Goal: Task Accomplishment & Management: Manage account settings

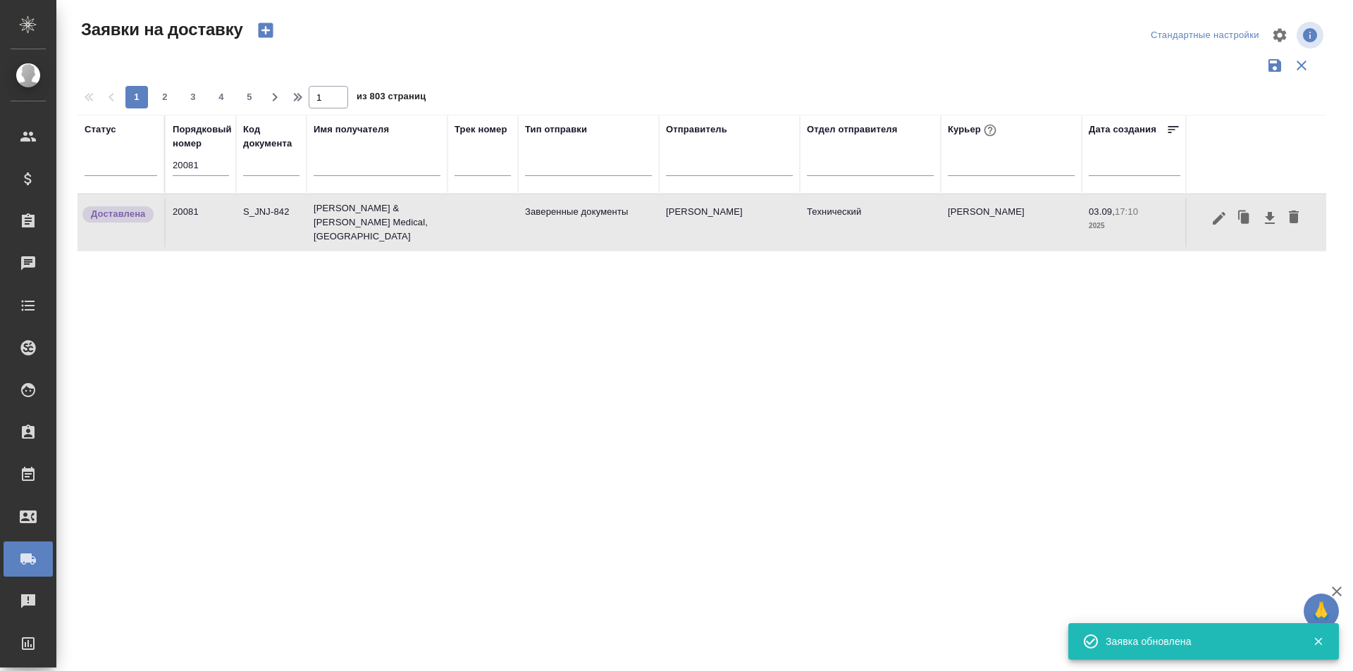
click at [213, 163] on input "20081" at bounding box center [201, 166] width 56 height 20
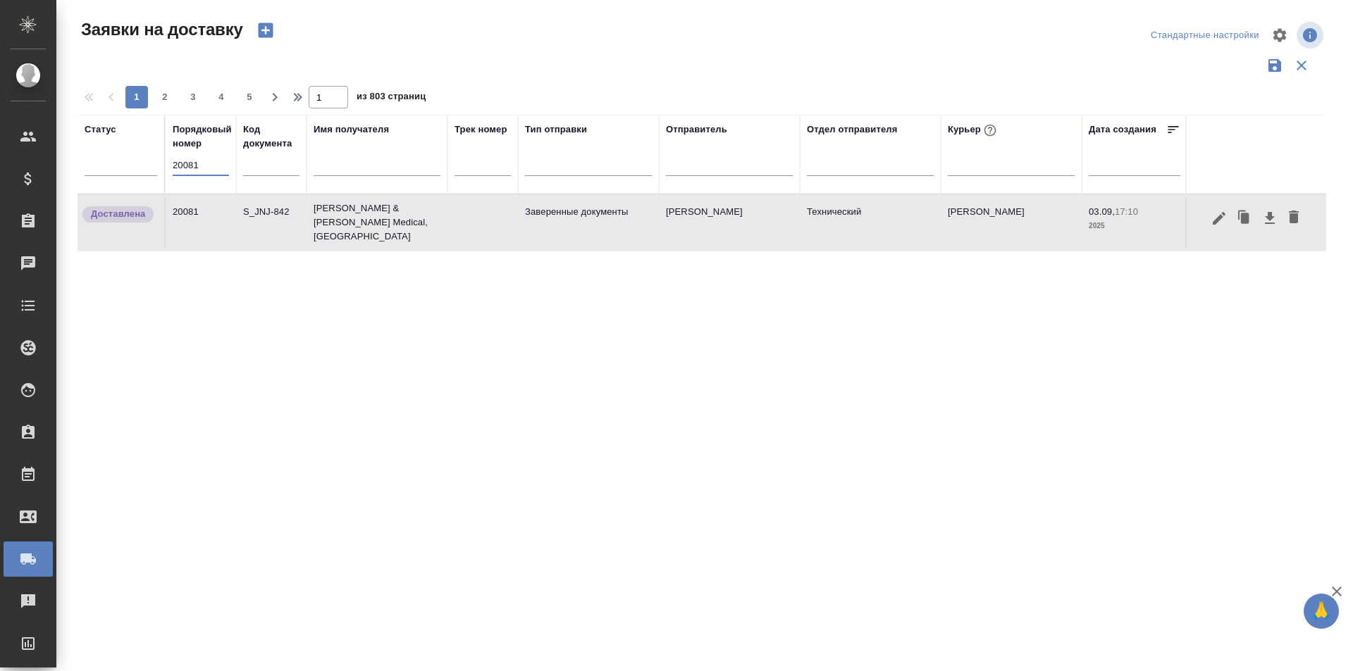
click at [180, 153] on div "Порядковый номер 20081" at bounding box center [201, 154] width 56 height 63
click at [182, 166] on input "20081" at bounding box center [201, 166] width 56 height 20
paste input "9"
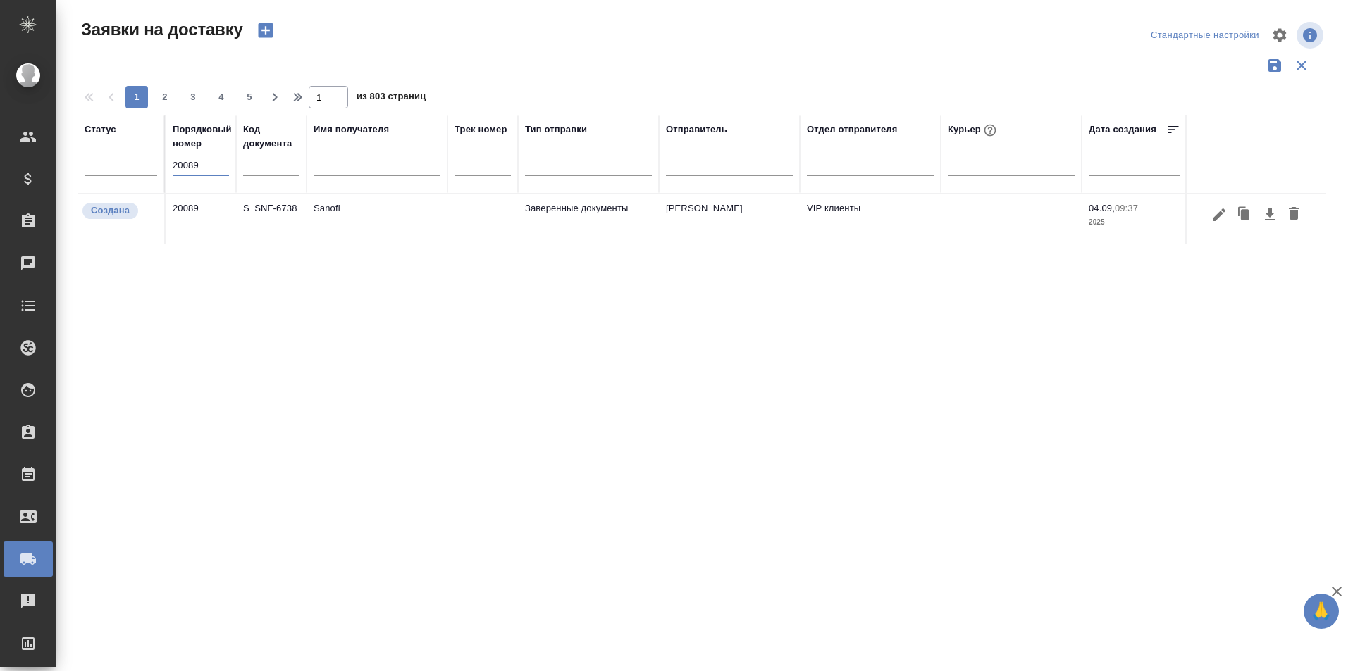
click at [211, 157] on input "20089" at bounding box center [201, 166] width 56 height 20
click at [211, 156] on input "20089" at bounding box center [201, 166] width 56 height 20
paste input "119"
type input "20119"
click at [1217, 218] on icon "button" at bounding box center [1218, 214] width 13 height 13
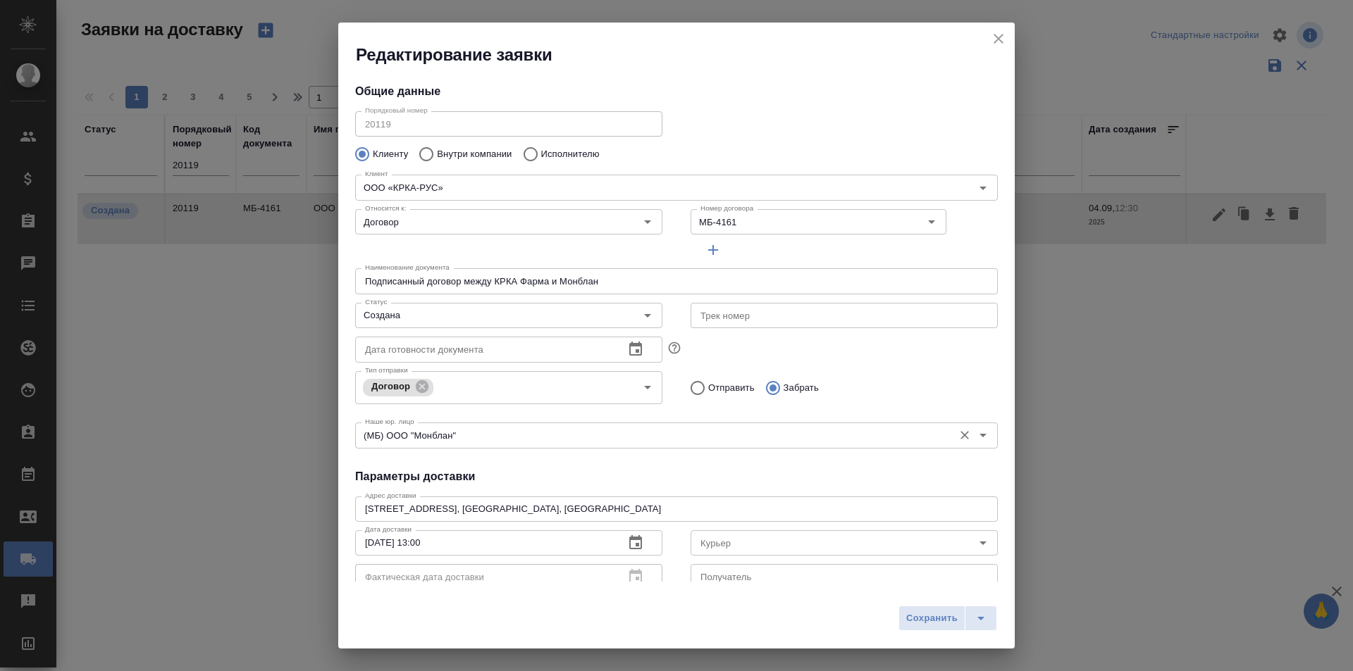
type input "VIP клиенты"
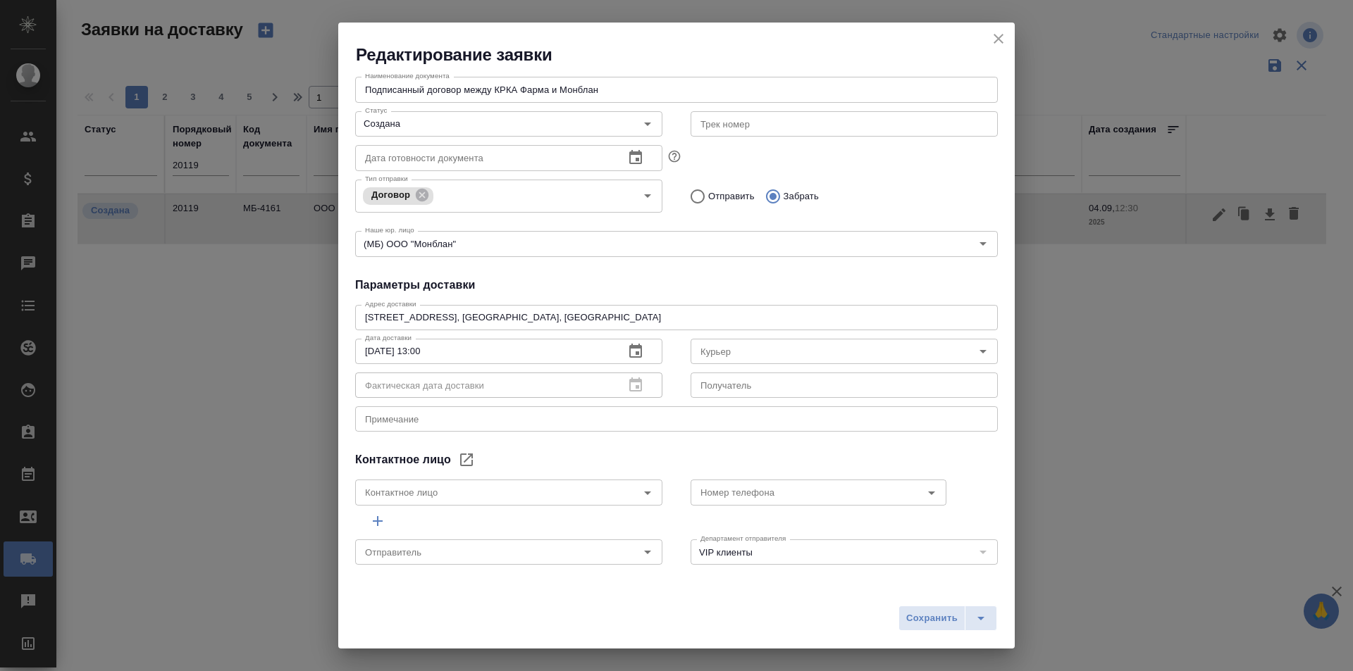
type input "Звержановская Диана"
click at [995, 39] on icon "close" at bounding box center [998, 38] width 17 height 17
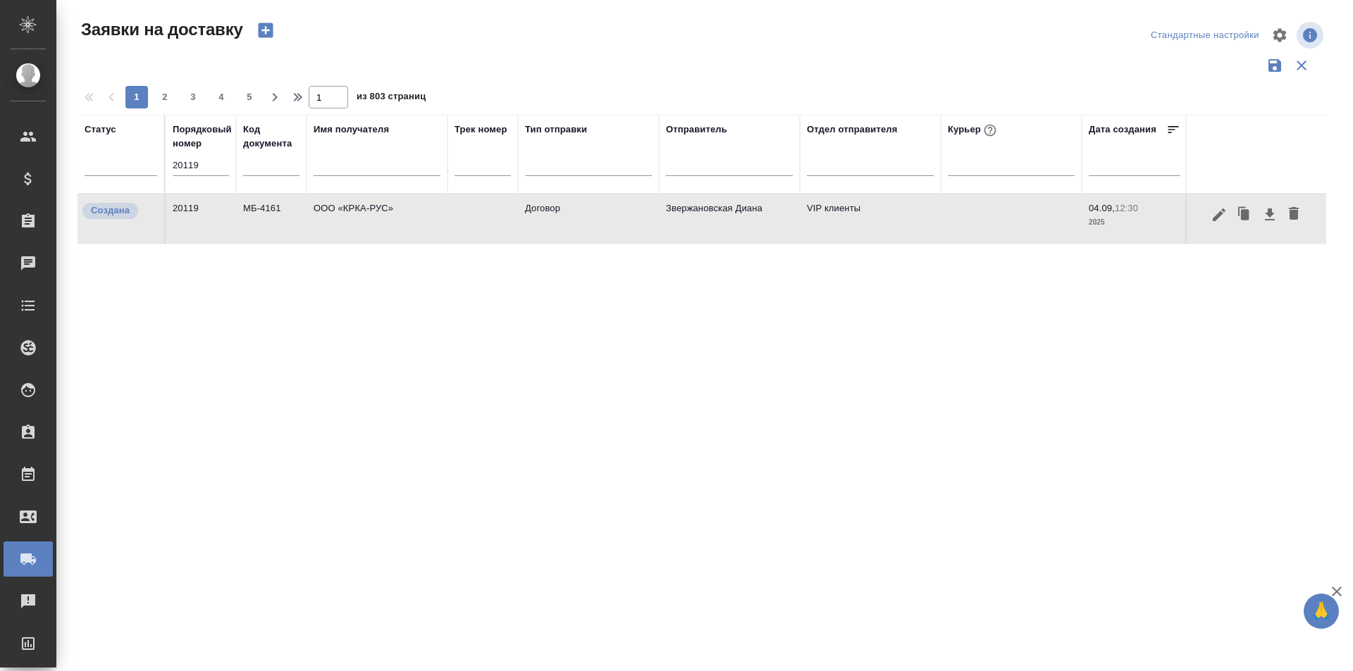
click at [192, 156] on input "20119" at bounding box center [201, 166] width 56 height 20
click at [1225, 221] on icon "button" at bounding box center [1218, 214] width 17 height 17
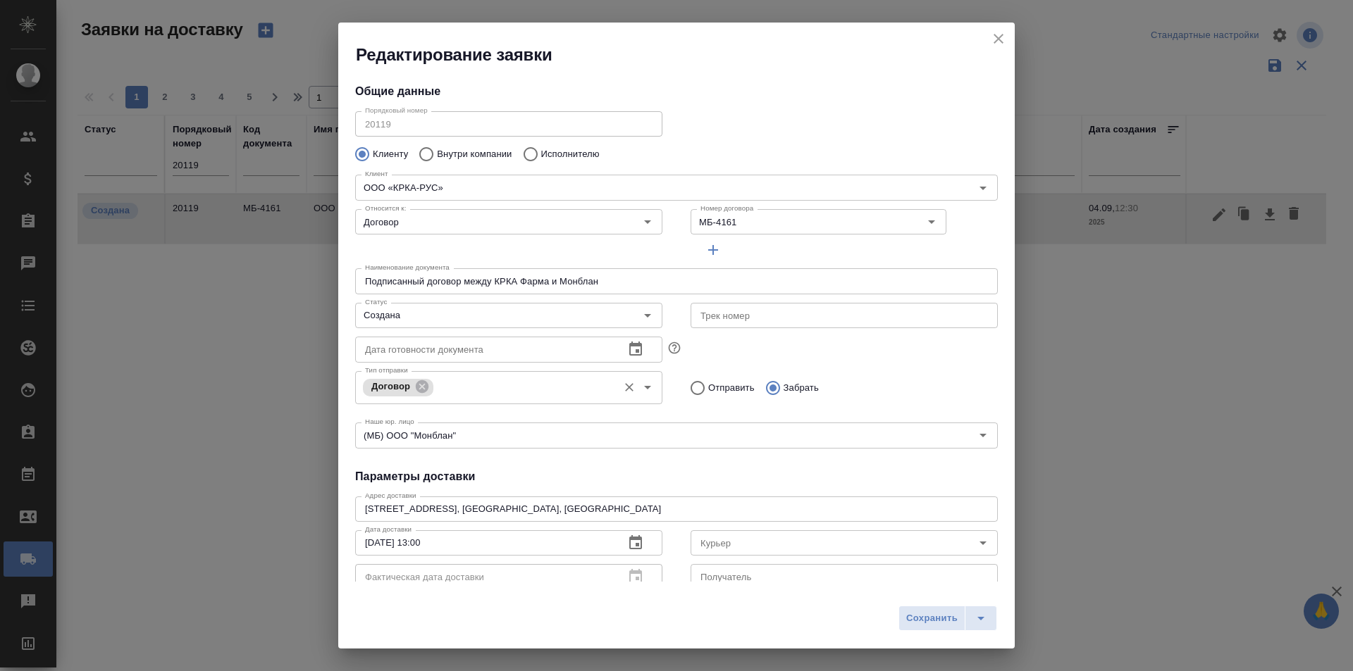
type input "Ложкомоева Нина"
type input "+7 (495) 981 -10-95"
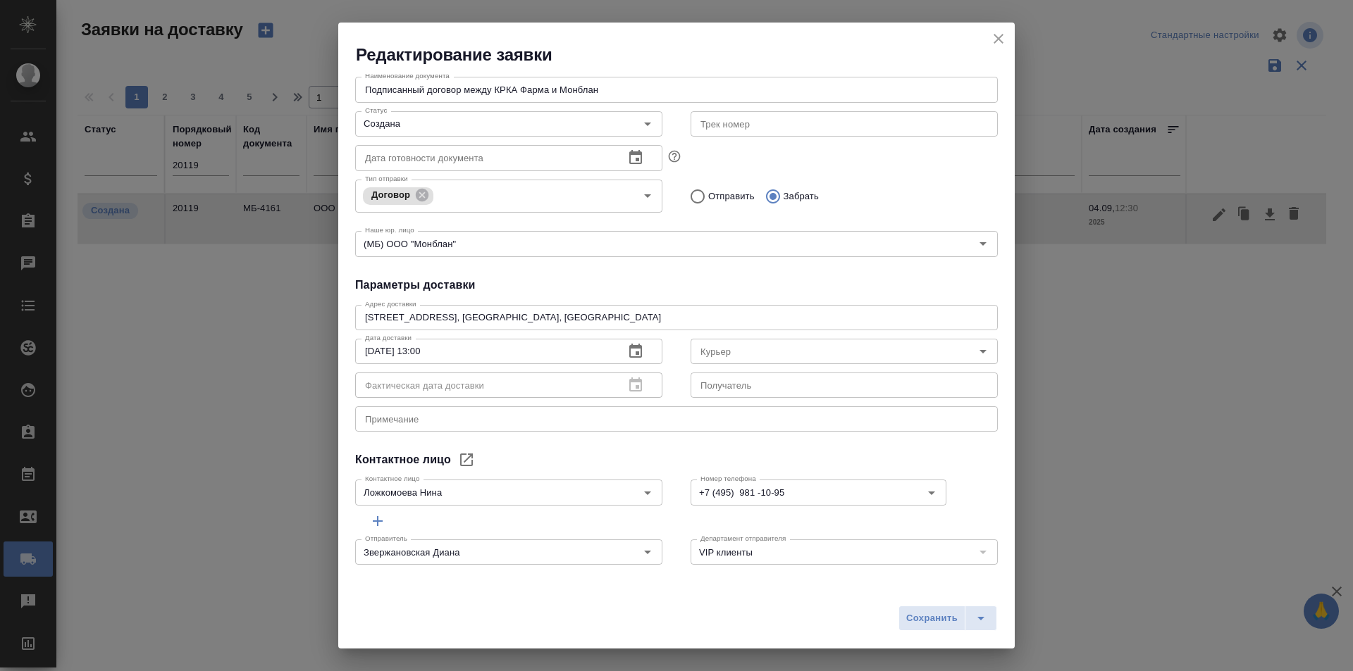
click at [482, 406] on div "x Примечание" at bounding box center [676, 418] width 642 height 25
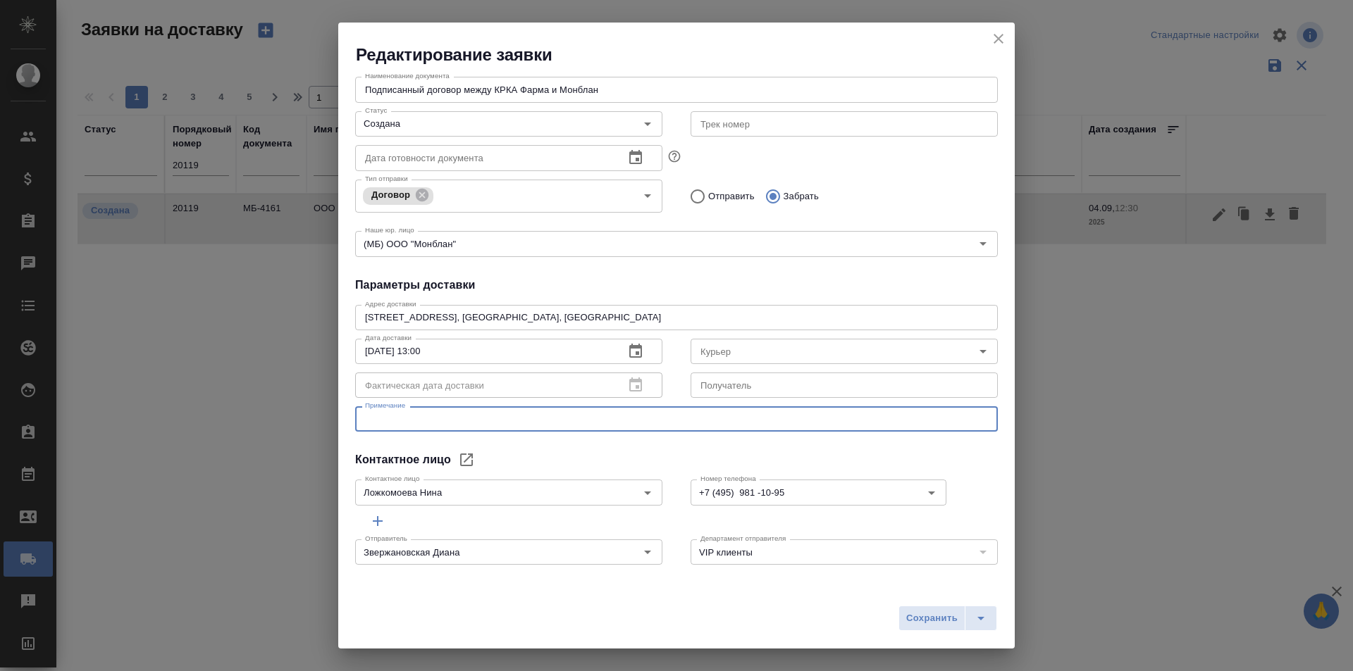
paste textarea "забрать [DATE] подписанный документ с ресепшен на 22 этаже"
click at [401, 421] on textarea "забрать [DATE] подписанный документ с ресепшен на 22 этаже" at bounding box center [676, 419] width 623 height 11
click at [408, 419] on textarea "забрать [DATE] подписанный документ с ресепшен на 22 этаже" at bounding box center [676, 419] width 623 height 11
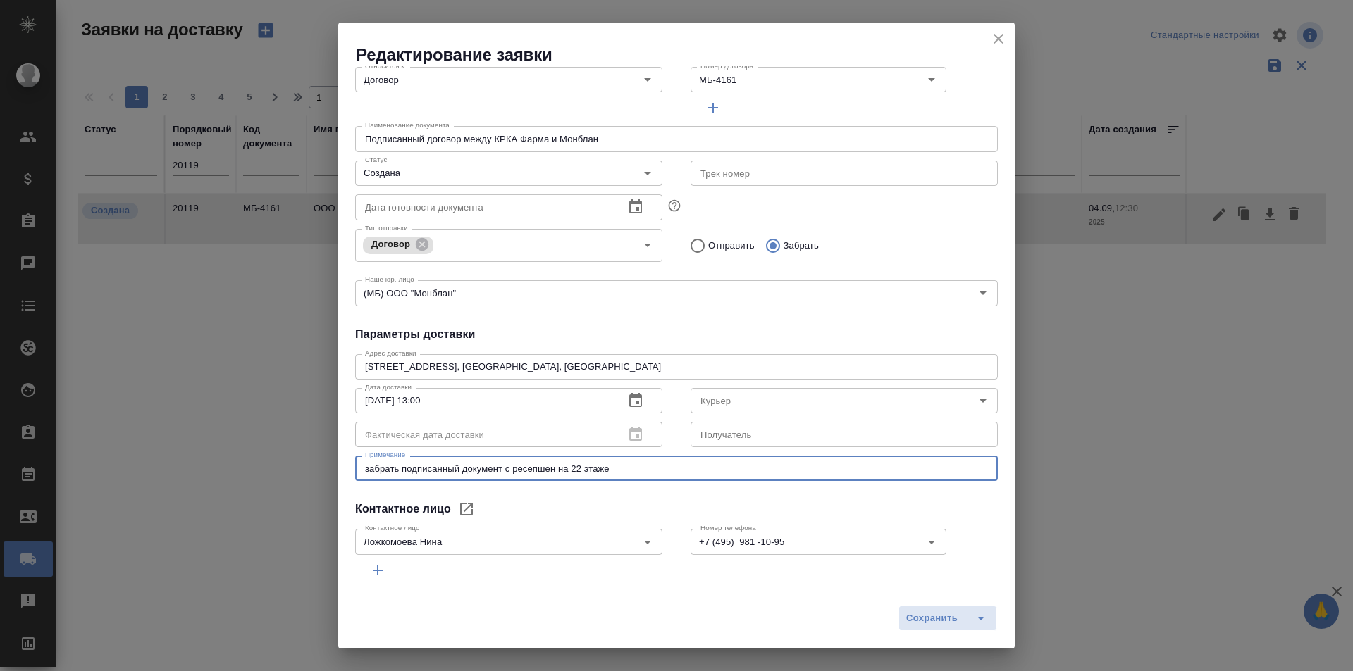
scroll to position [121, 0]
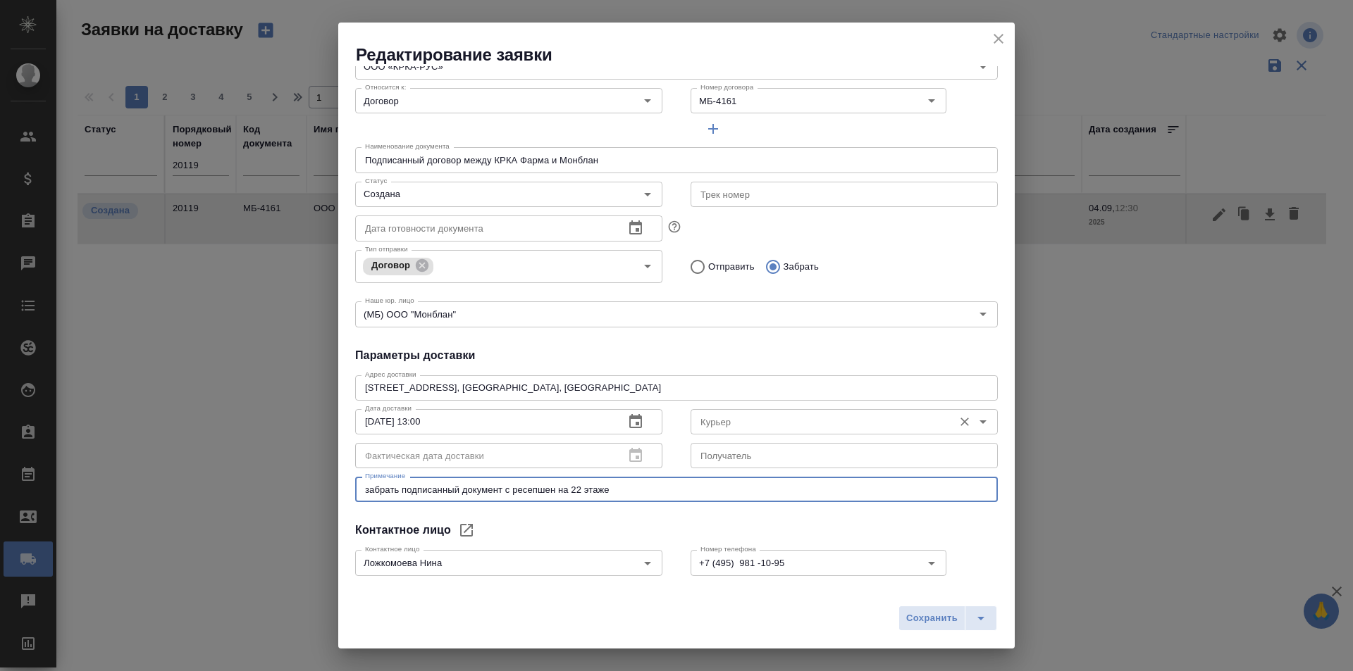
type textarea "забрать подписанный документ с ресепшен на 22 этаже"
click at [780, 422] on input "Курьер" at bounding box center [820, 422] width 251 height 17
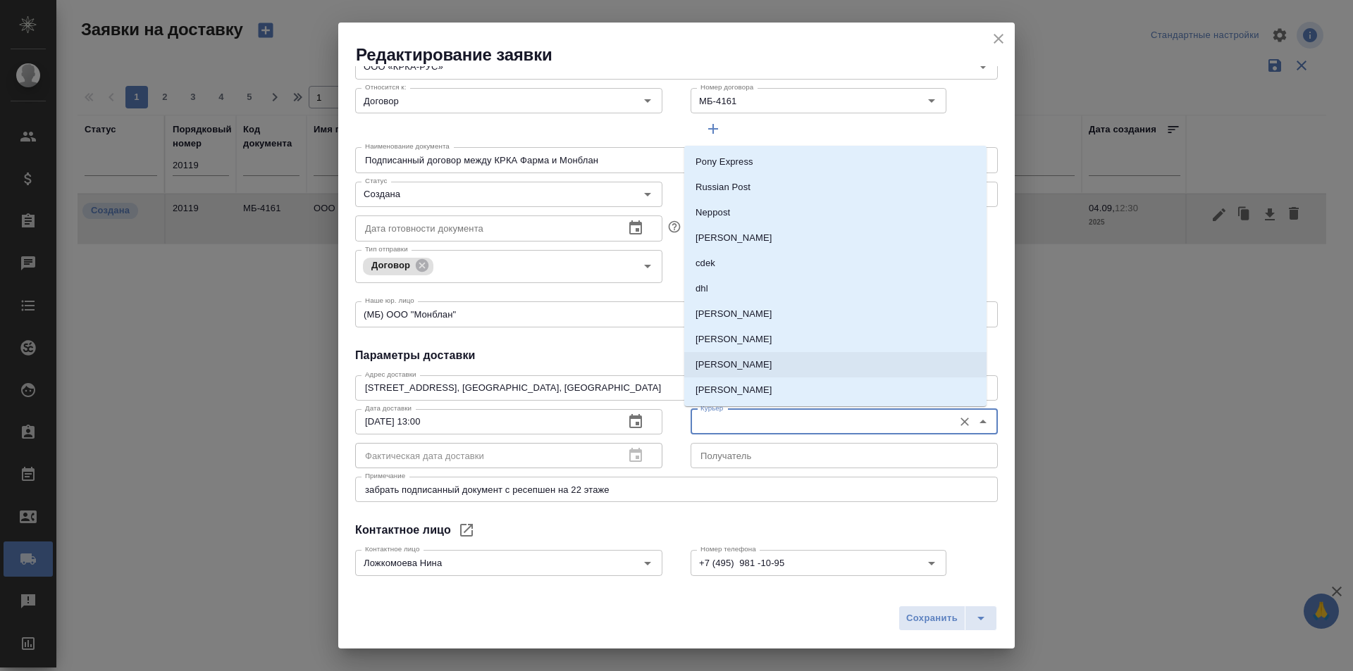
click at [774, 349] on li "[PERSON_NAME]" at bounding box center [835, 339] width 302 height 25
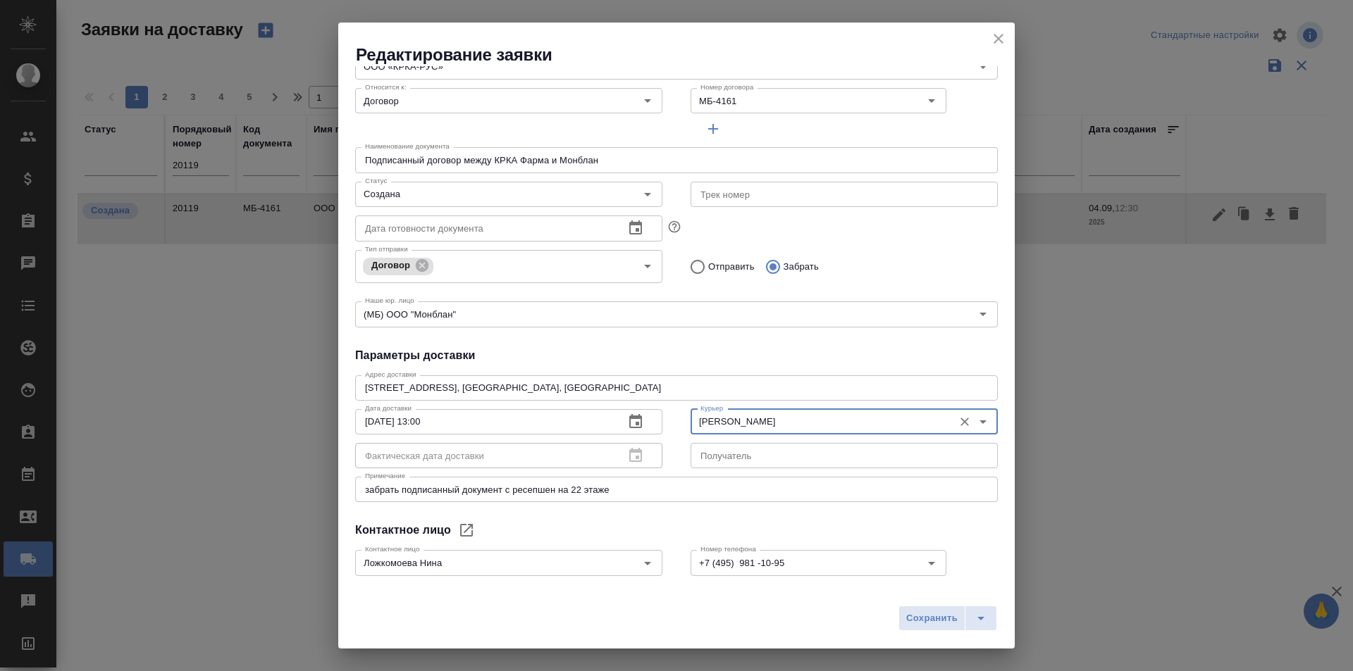
click at [757, 416] on input "[PERSON_NAME]" at bounding box center [820, 422] width 251 height 17
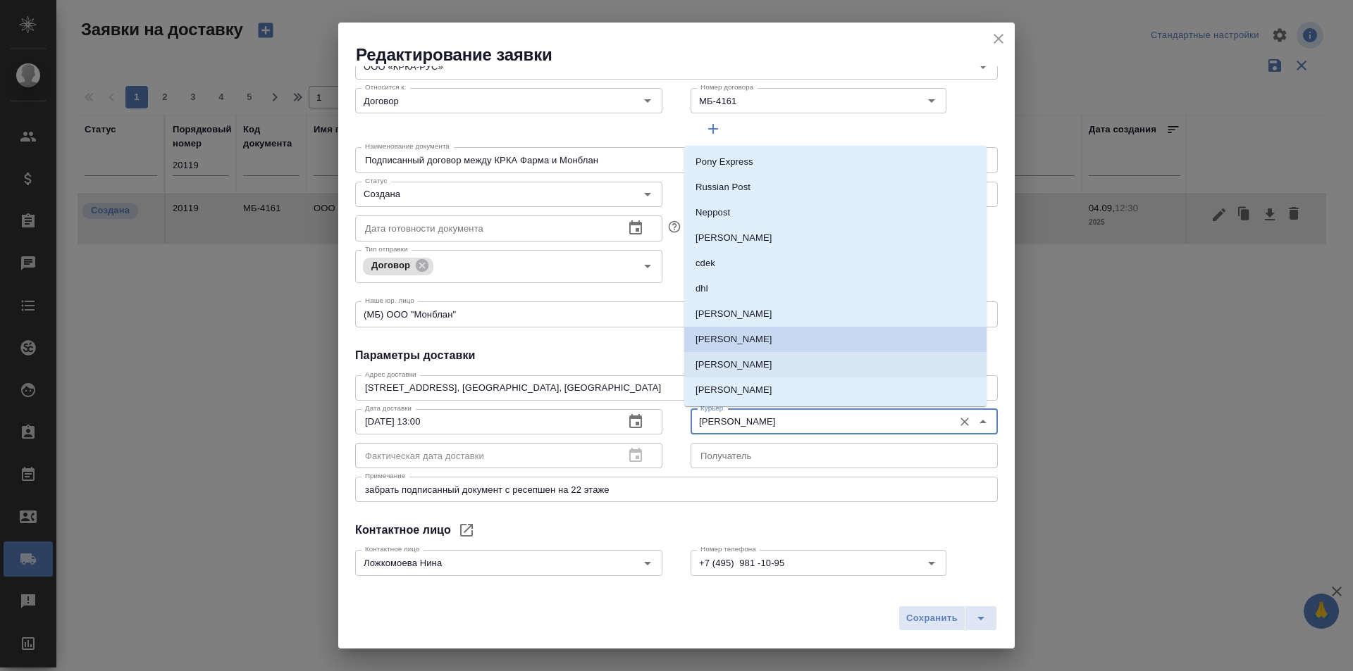
click at [764, 357] on li "[PERSON_NAME]" at bounding box center [835, 364] width 302 height 25
type input "[PERSON_NAME]"
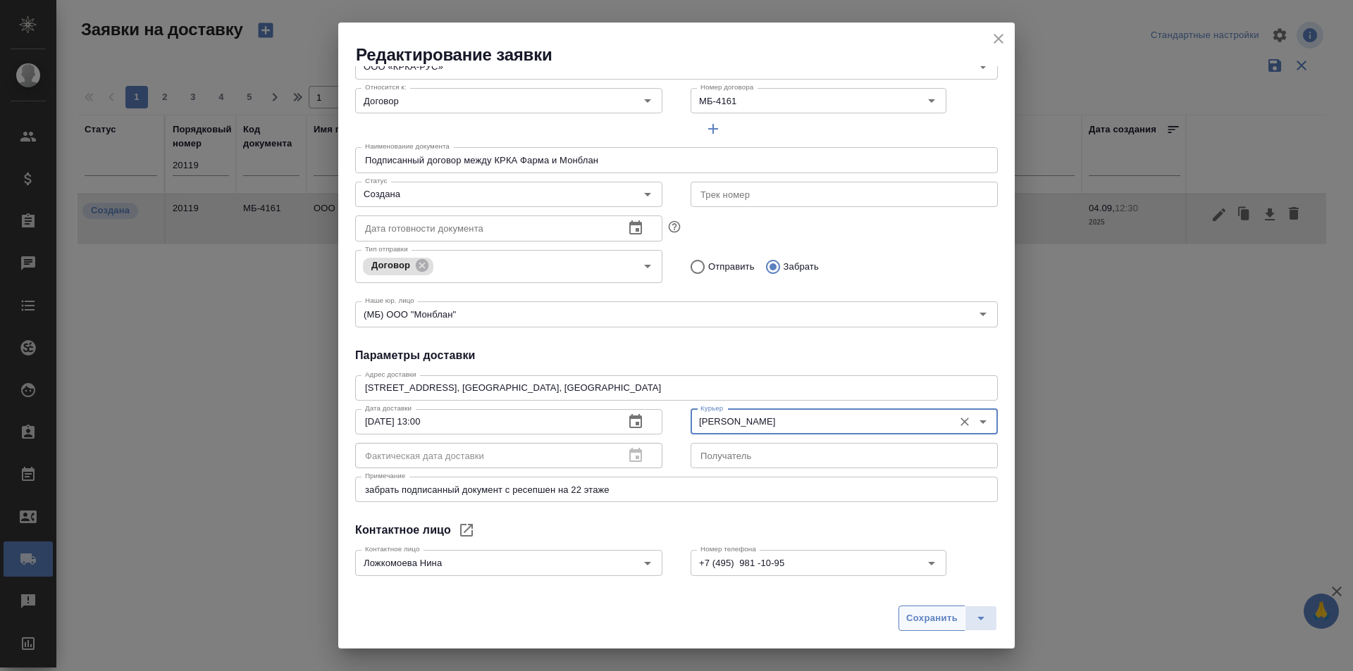
click at [940, 619] on span "Сохранить" at bounding box center [931, 619] width 51 height 16
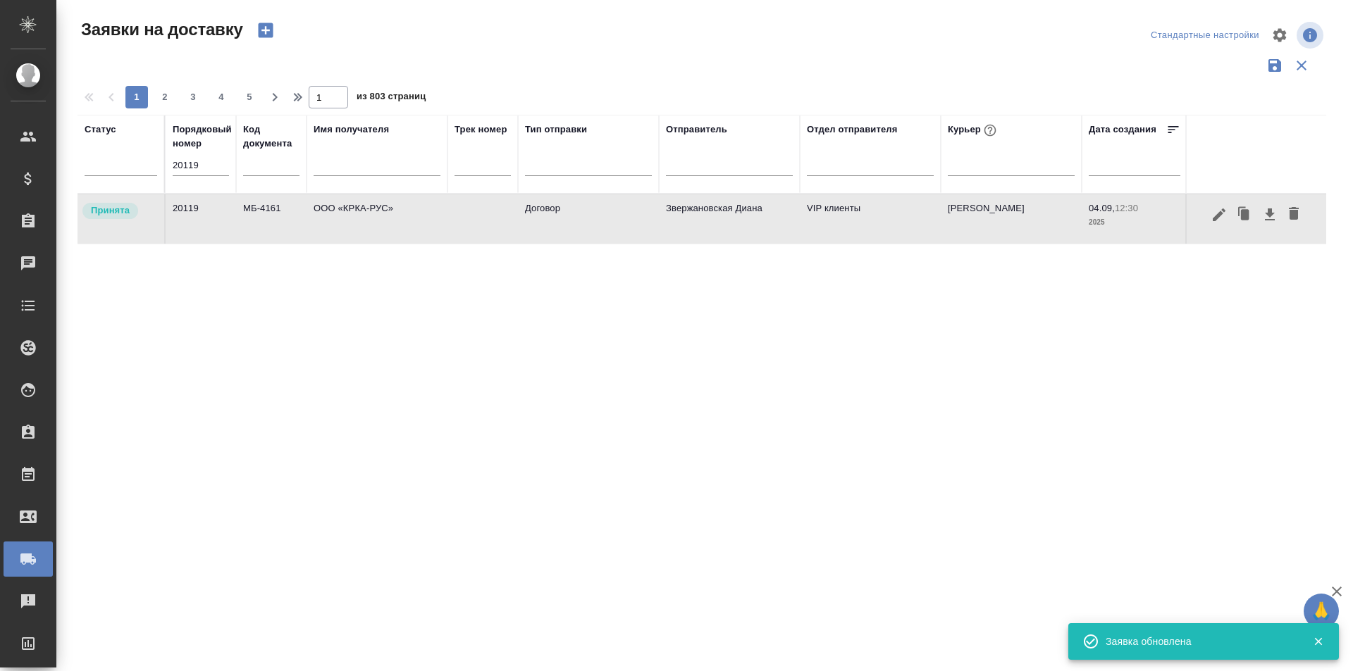
click at [207, 173] on input "20119" at bounding box center [201, 166] width 56 height 20
click at [347, 170] on input "text" at bounding box center [376, 167] width 127 height 18
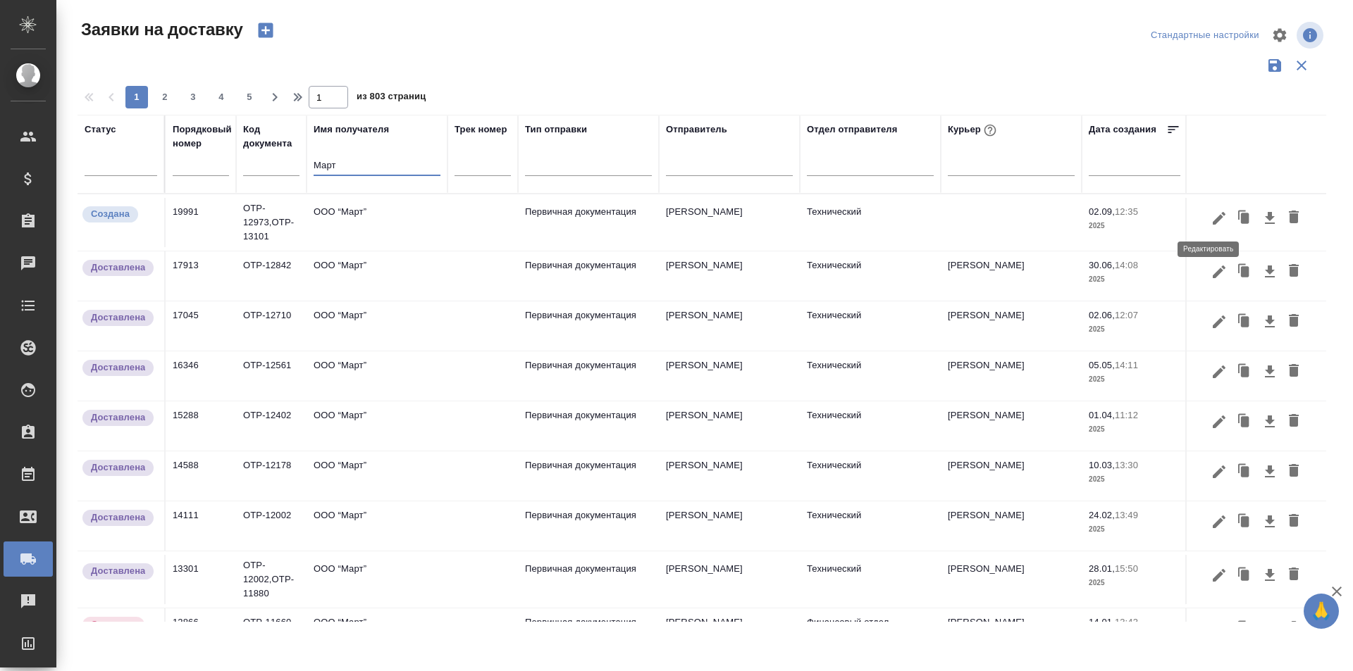
type input "Март"
click at [1210, 219] on icon "button" at bounding box center [1218, 218] width 17 height 17
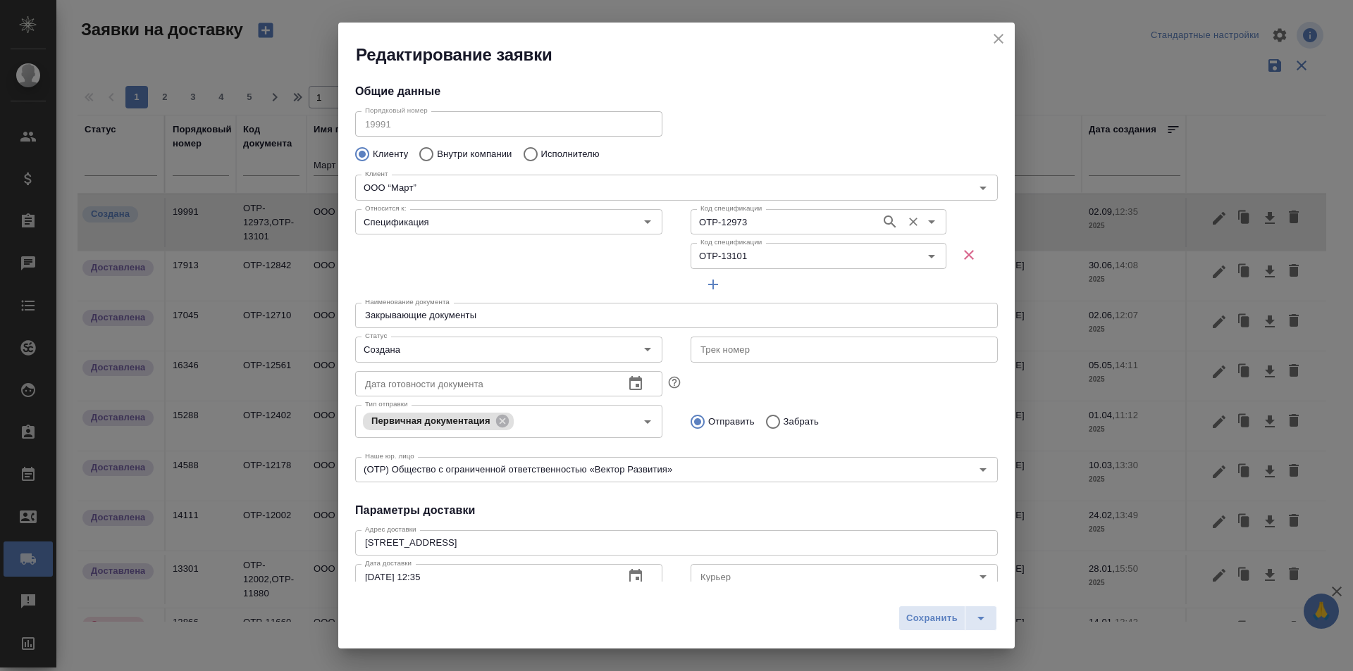
type input "[PERSON_NAME]"
type input "[PHONE_NUMBER]"
click at [734, 563] on div "[PERSON_NAME]" at bounding box center [843, 576] width 307 height 34
click at [734, 573] on input "Курьер" at bounding box center [820, 573] width 251 height 17
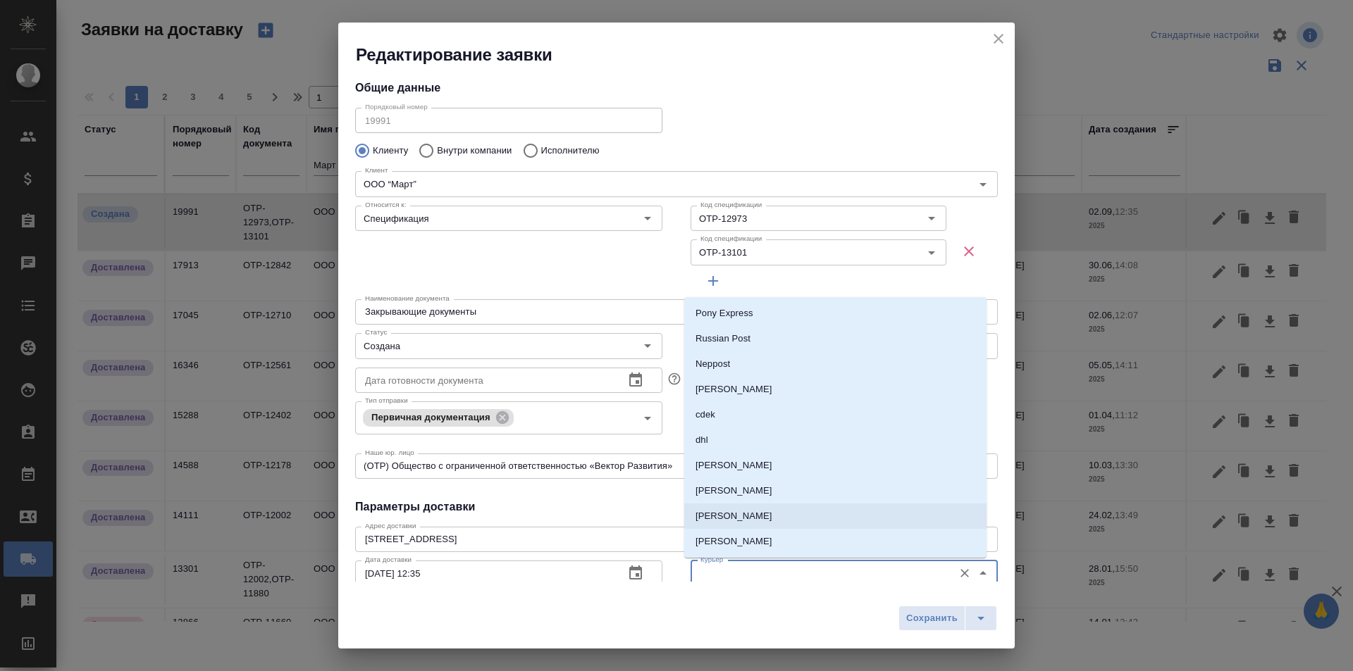
click at [739, 515] on p "[PERSON_NAME]" at bounding box center [733, 516] width 77 height 14
type input "[PERSON_NAME]"
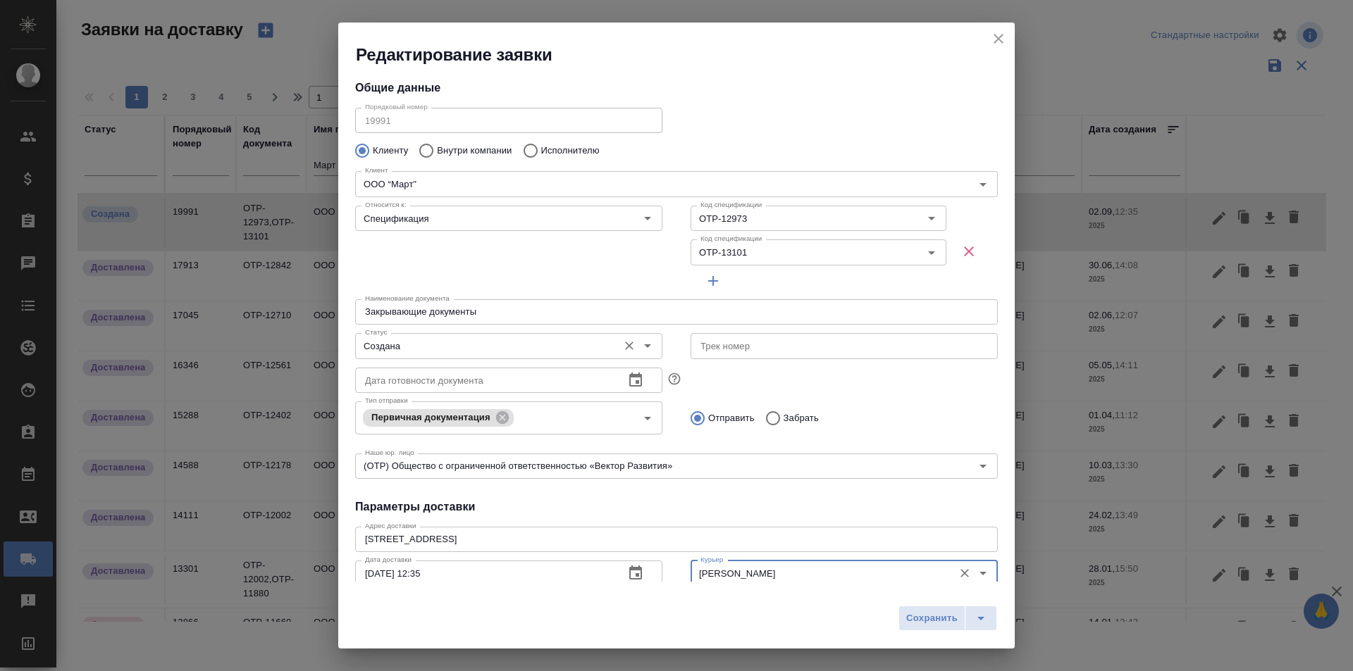
click at [397, 330] on div "Статус Создана Статус" at bounding box center [508, 345] width 307 height 34
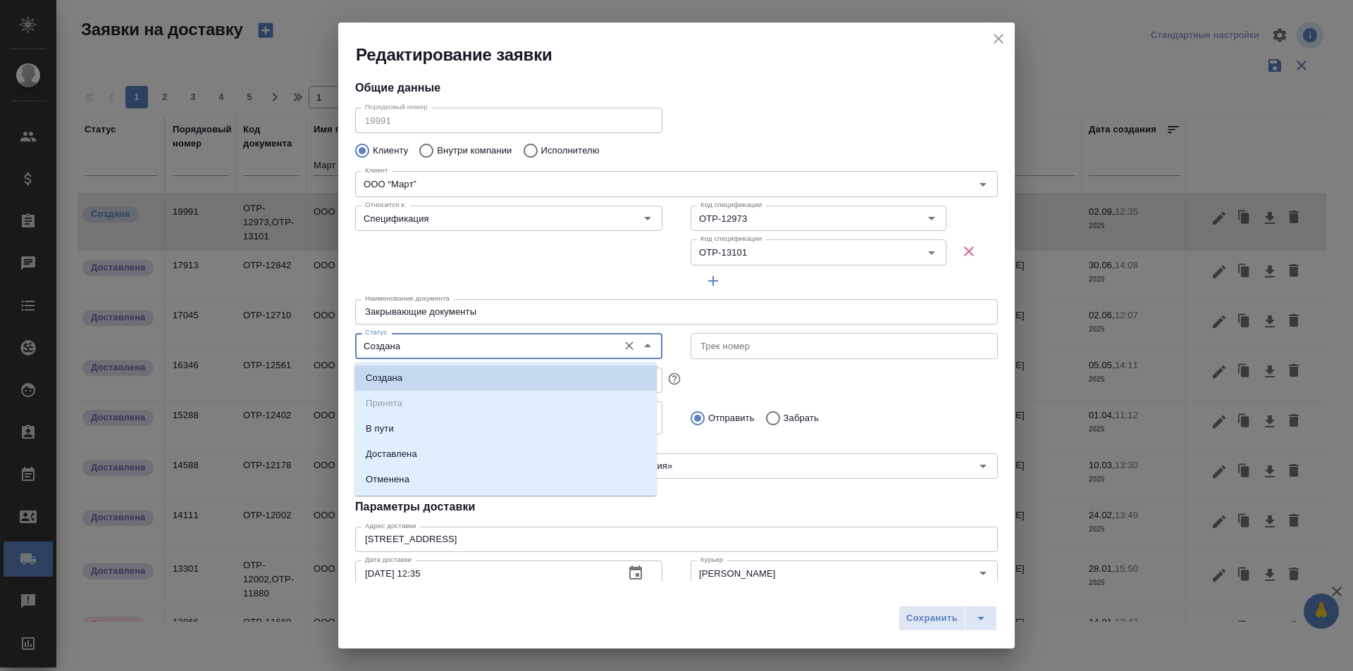
click at [400, 340] on input "Создана" at bounding box center [484, 345] width 251 height 17
click at [428, 437] on li "В пути" at bounding box center [505, 428] width 302 height 25
type input "В пути"
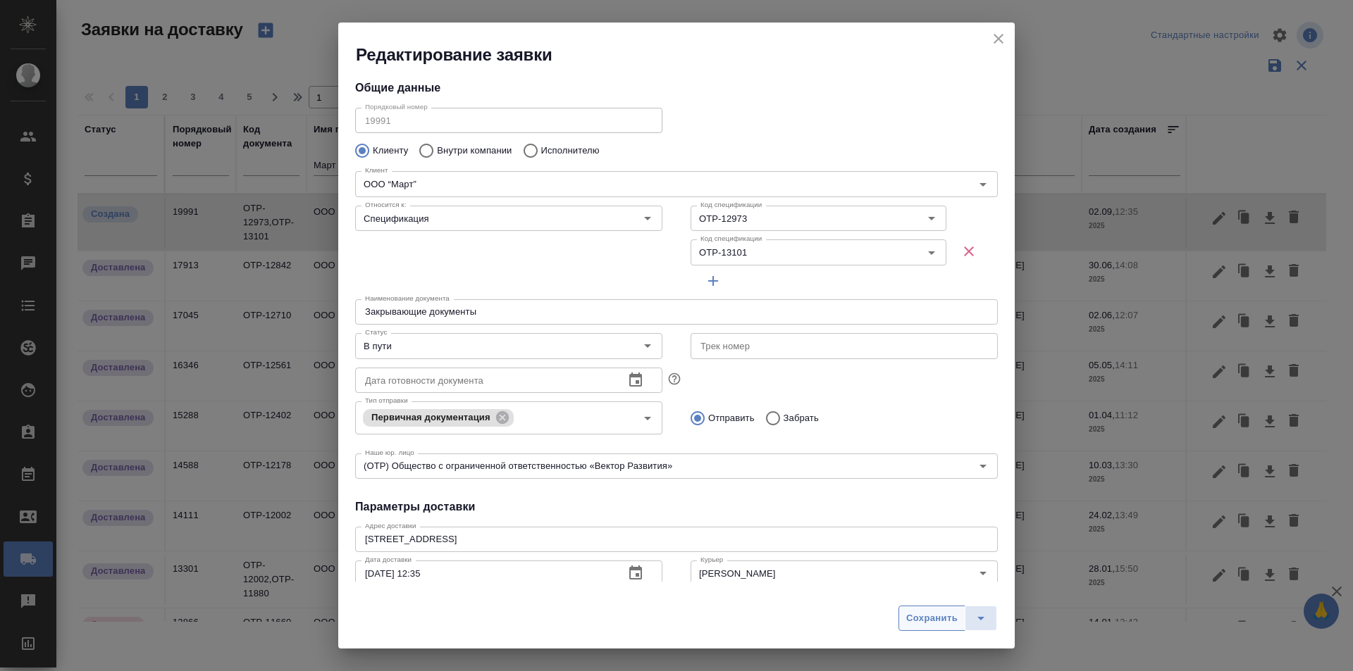
click at [927, 621] on span "Сохранить" at bounding box center [931, 619] width 51 height 16
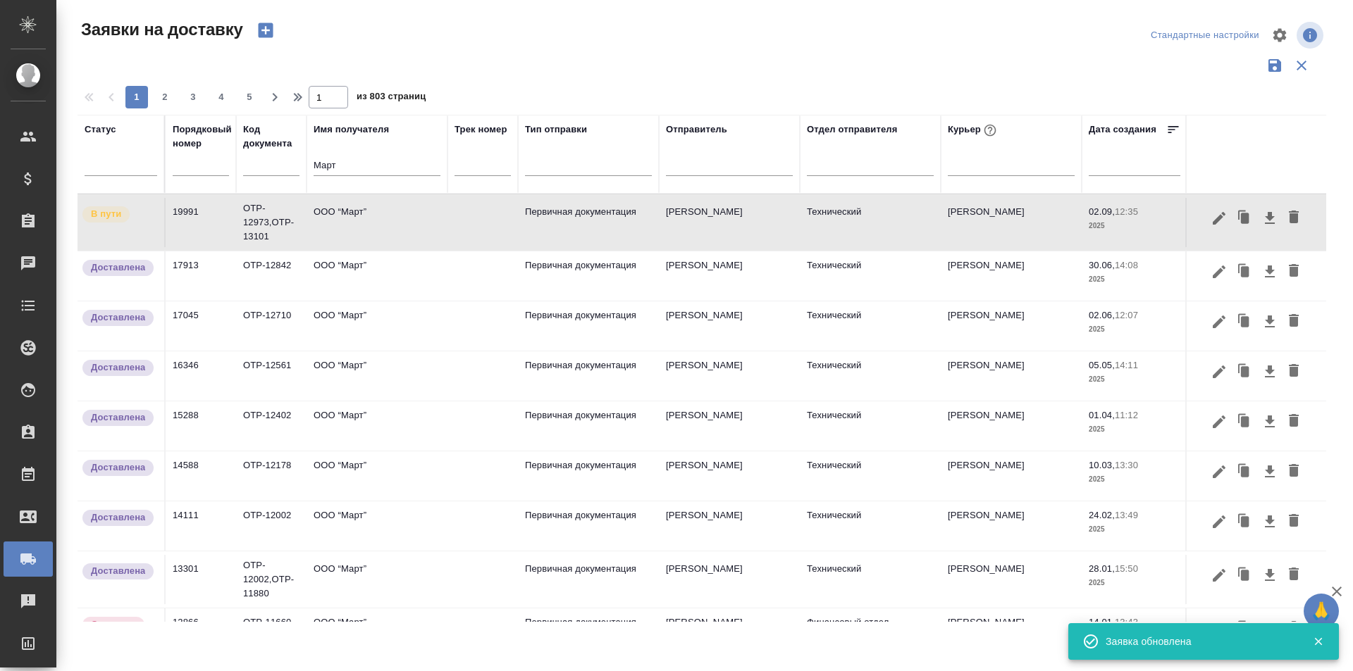
click at [396, 165] on input "Март" at bounding box center [376, 167] width 127 height 18
click at [177, 170] on input "text" at bounding box center [201, 166] width 56 height 20
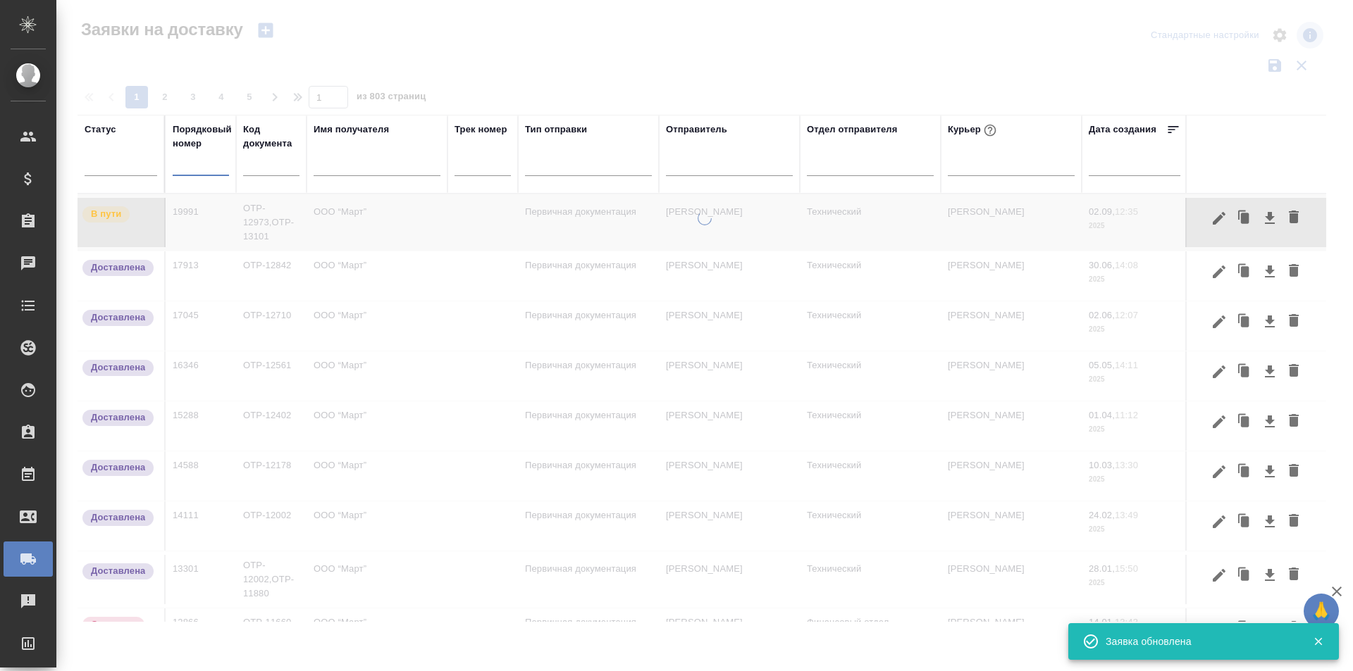
paste input "20065"
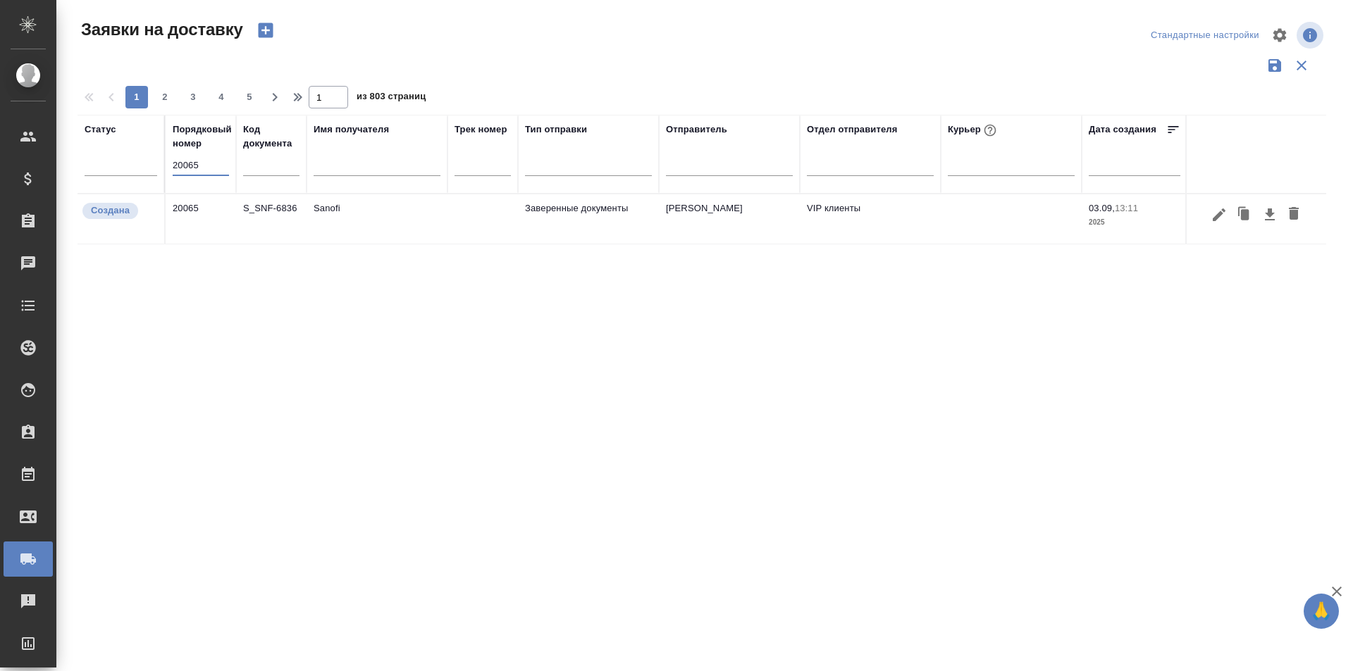
type input "20065"
click at [1200, 218] on div at bounding box center [1255, 214] width 125 height 27
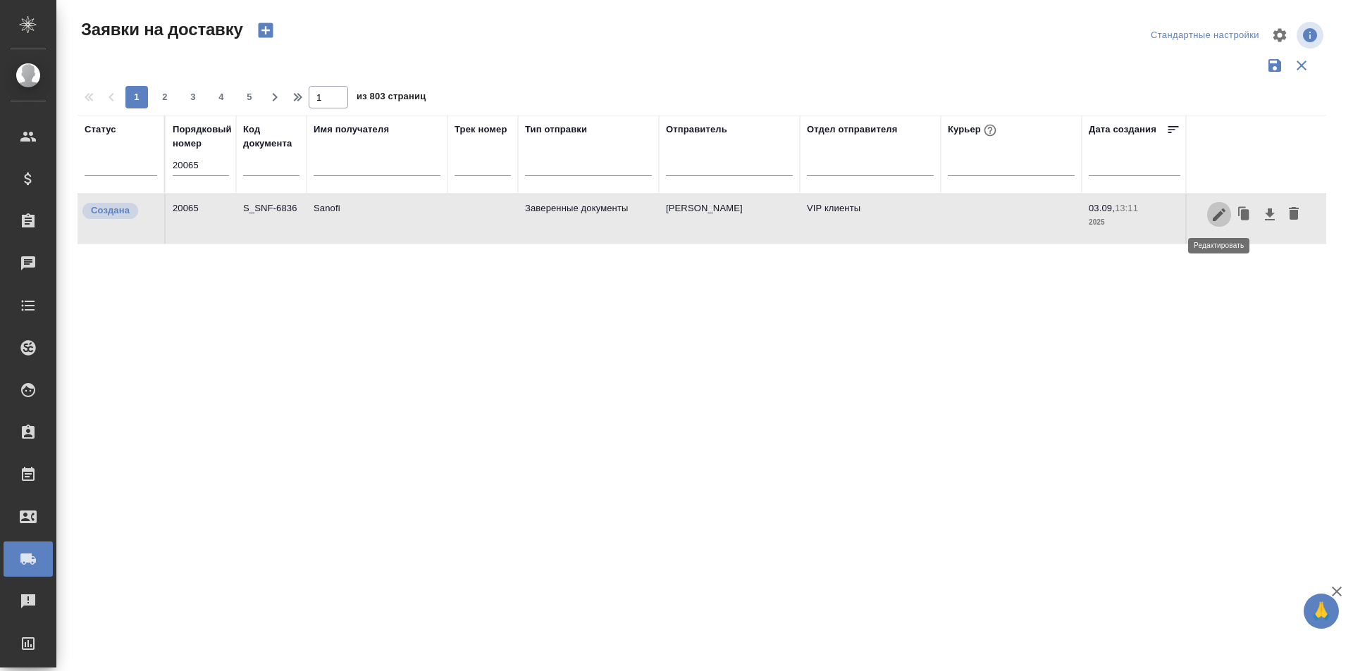
click at [1219, 220] on icon "button" at bounding box center [1218, 214] width 17 height 17
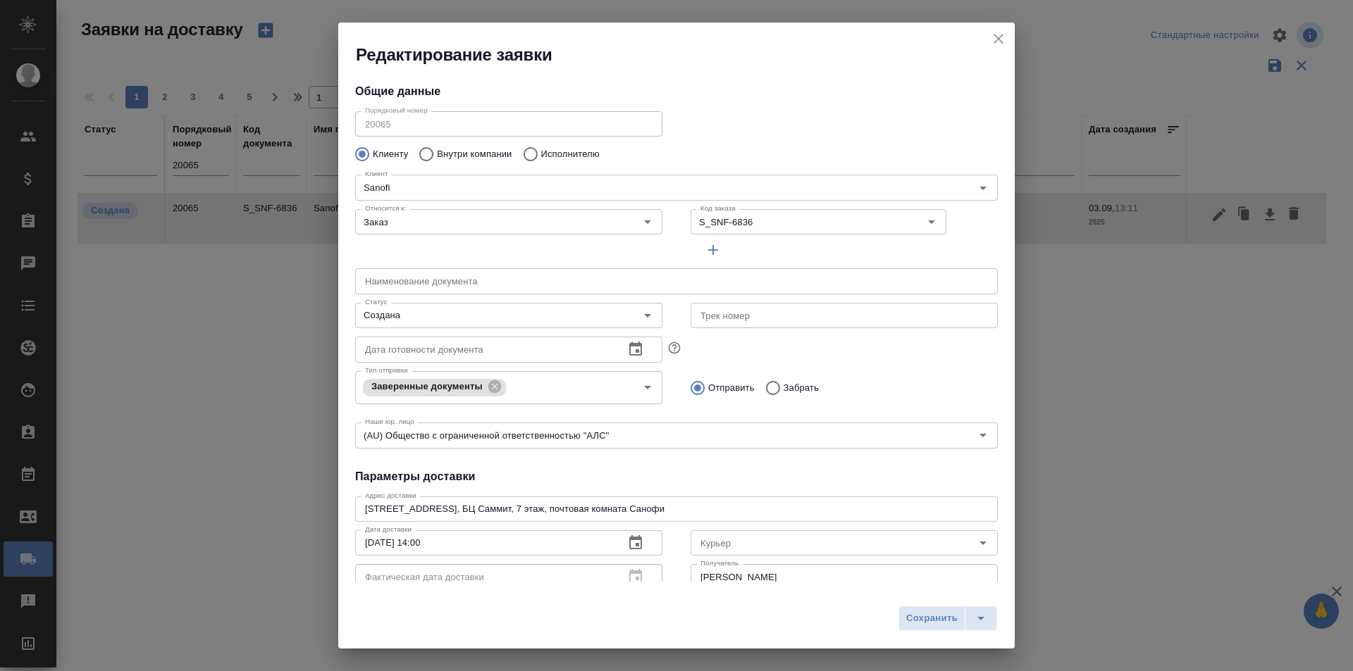
type input "[PERSON_NAME]"
click at [449, 326] on div "Создана Статус" at bounding box center [508, 315] width 307 height 25
click at [484, 321] on input "Создана" at bounding box center [484, 315] width 251 height 17
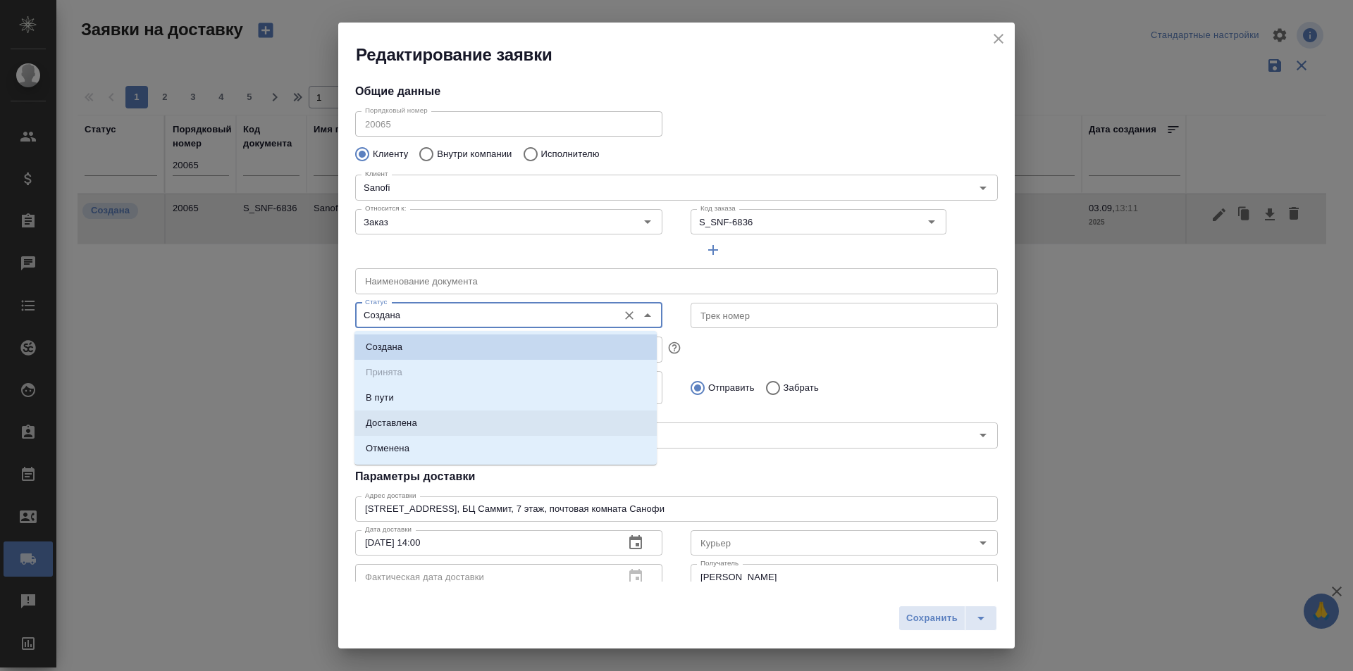
click at [448, 425] on li "Доставлена" at bounding box center [505, 423] width 302 height 25
type input "Доставлена"
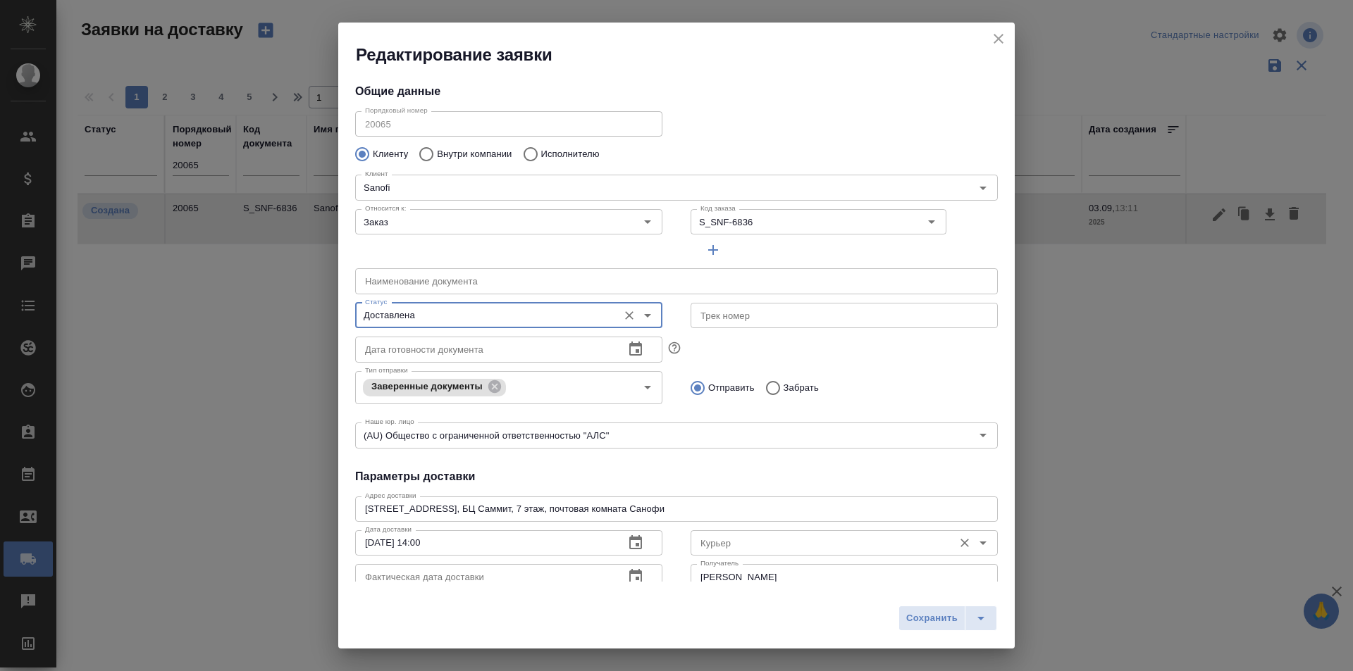
click at [735, 544] on input "Курьер" at bounding box center [820, 543] width 251 height 17
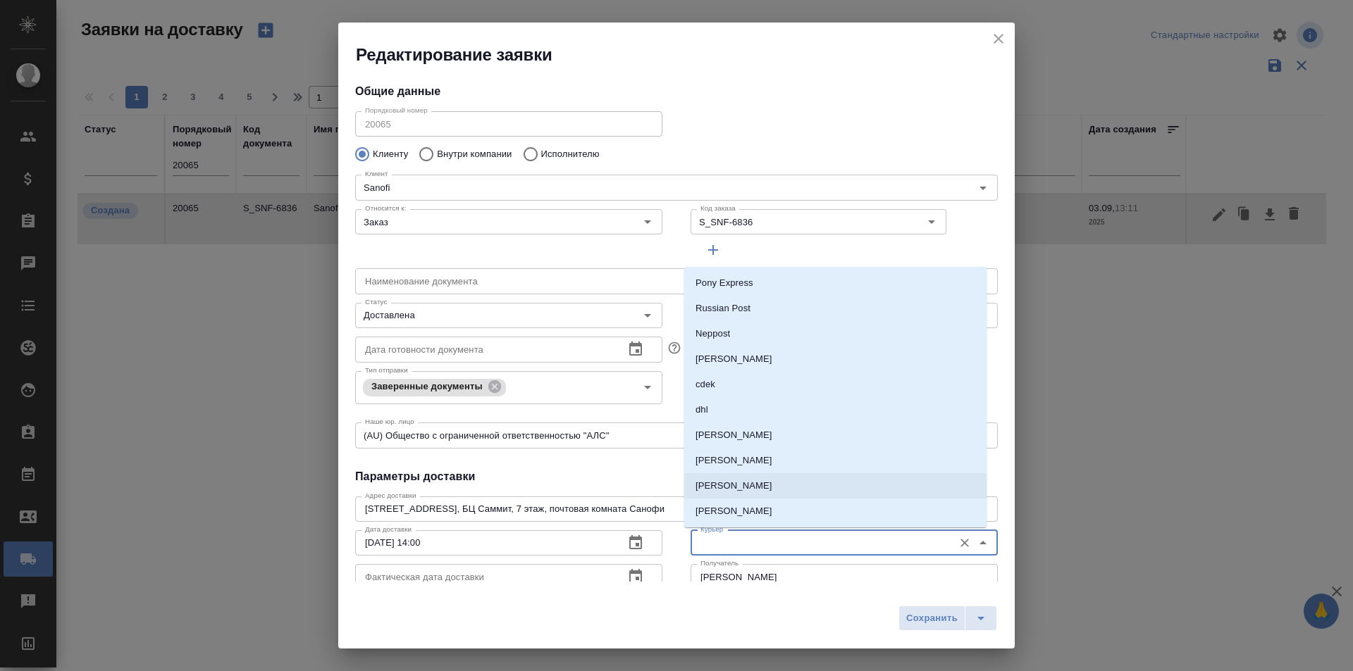
click at [752, 483] on p "[PERSON_NAME]" at bounding box center [733, 486] width 77 height 14
type input "[PERSON_NAME]"
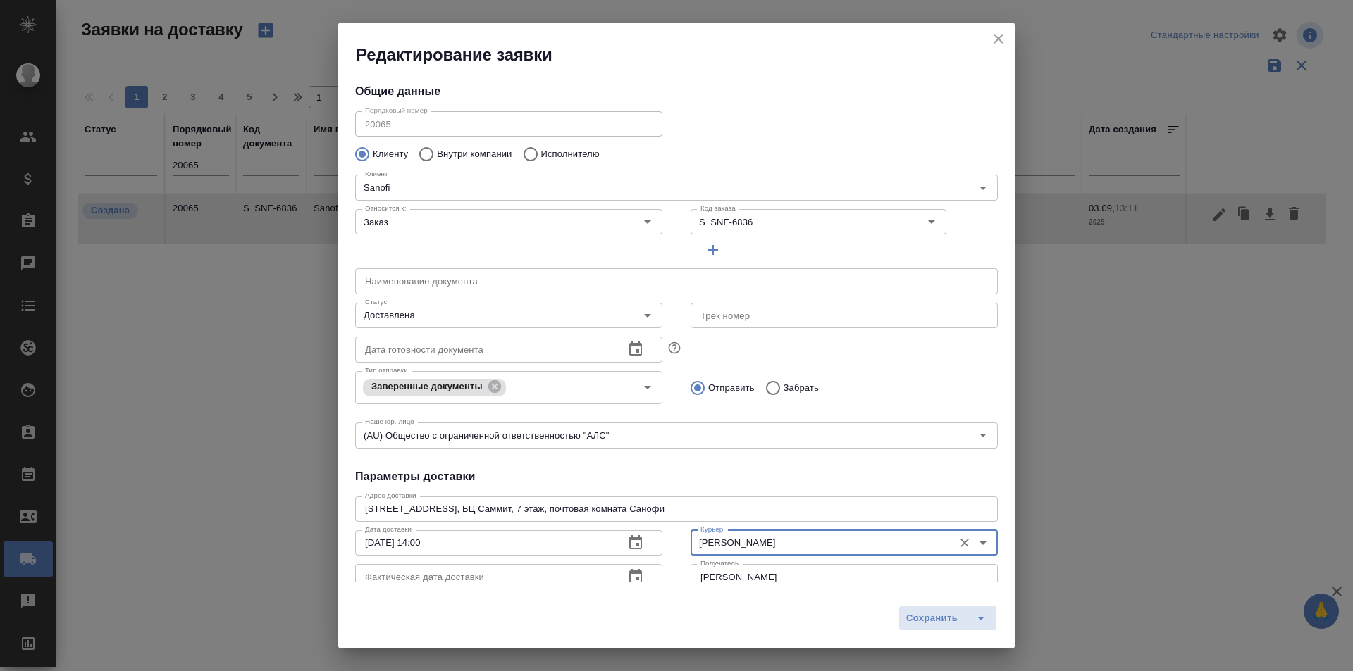
click at [629, 576] on icon "button" at bounding box center [635, 576] width 17 height 17
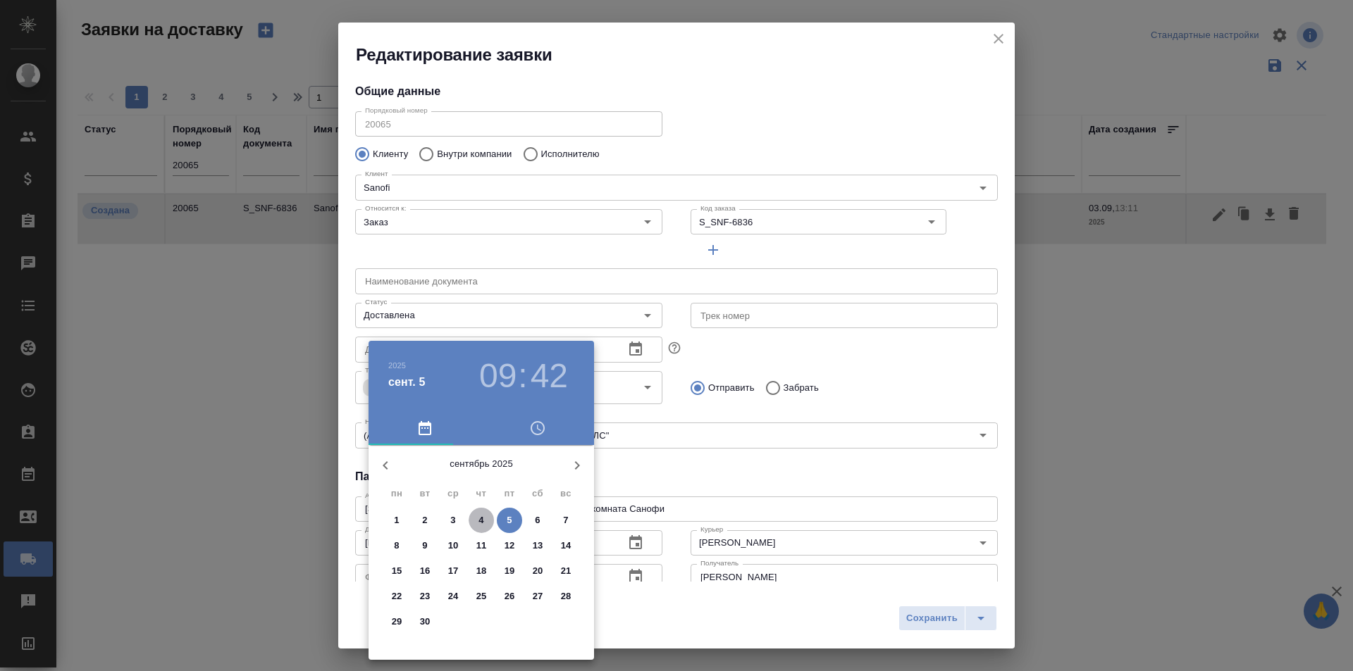
click at [478, 518] on span "4" at bounding box center [480, 521] width 25 height 14
type input "[DATE] 09:42"
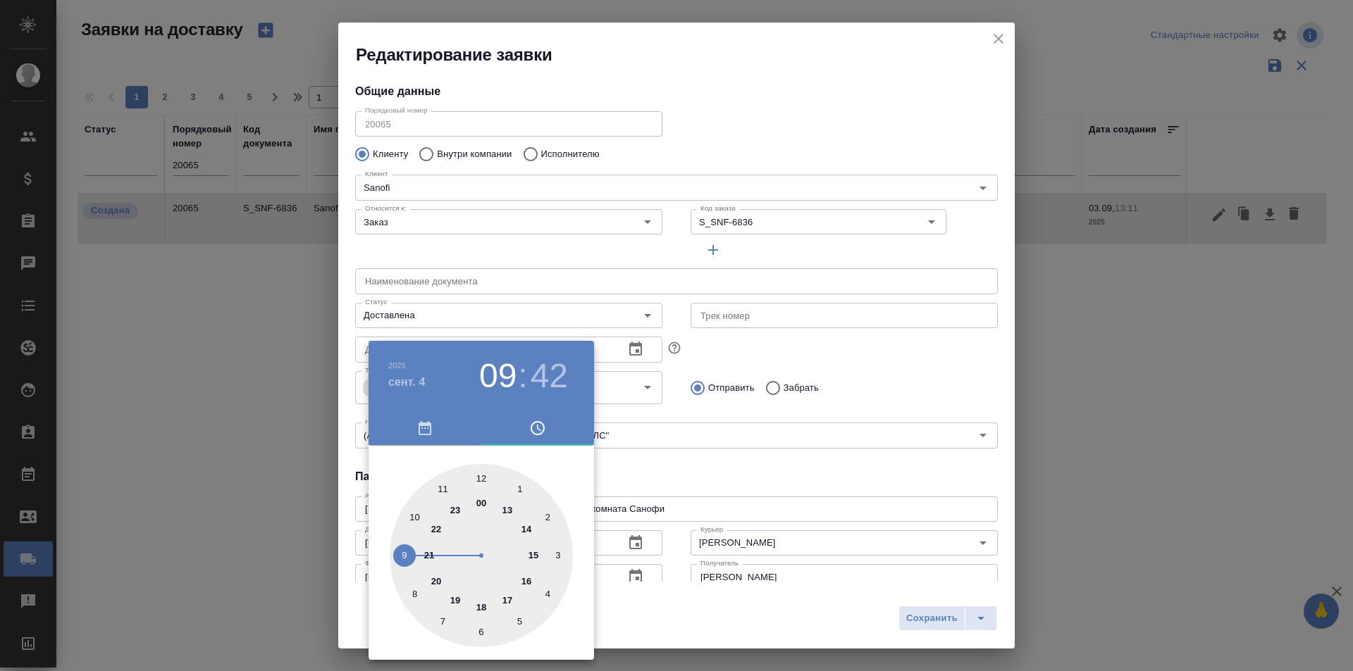
click at [900, 614] on div at bounding box center [676, 335] width 1353 height 671
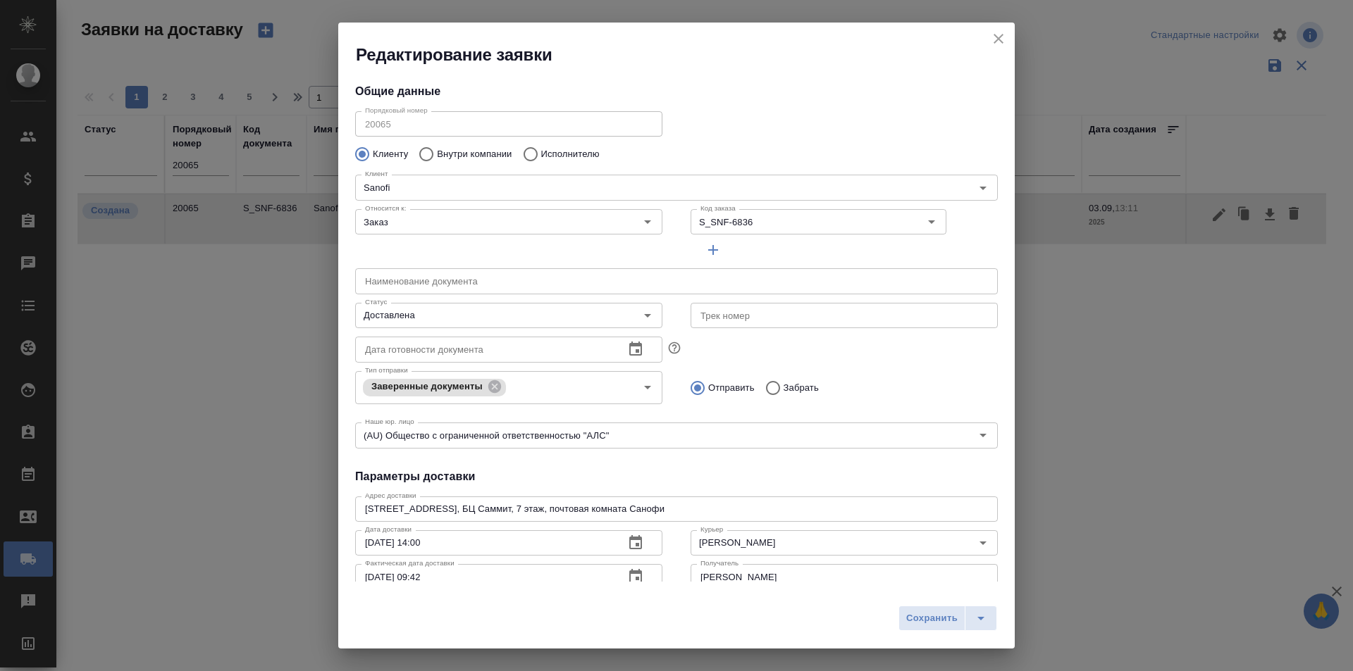
scroll to position [12, 0]
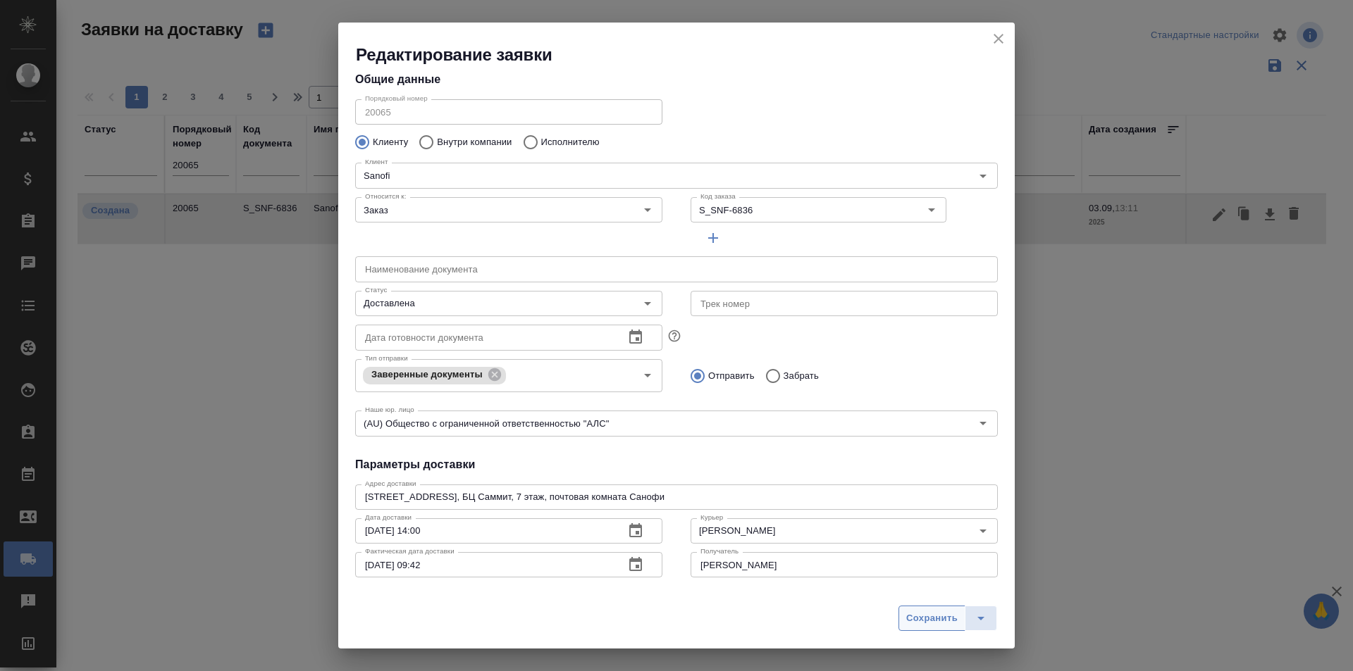
click at [924, 619] on span "Сохранить" at bounding box center [931, 619] width 51 height 16
type input "Создана"
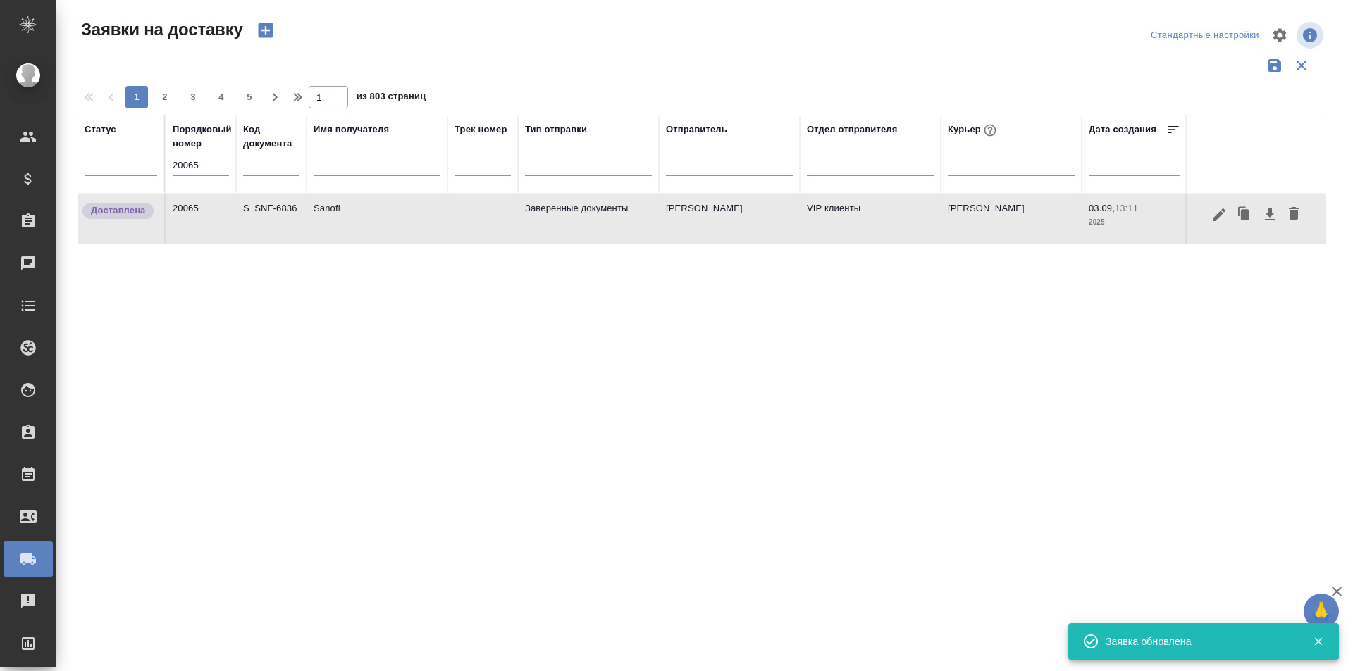
click at [228, 174] on input "20065" at bounding box center [201, 166] width 56 height 20
click at [195, 164] on input "20065" at bounding box center [201, 166] width 56 height 20
paste input "81"
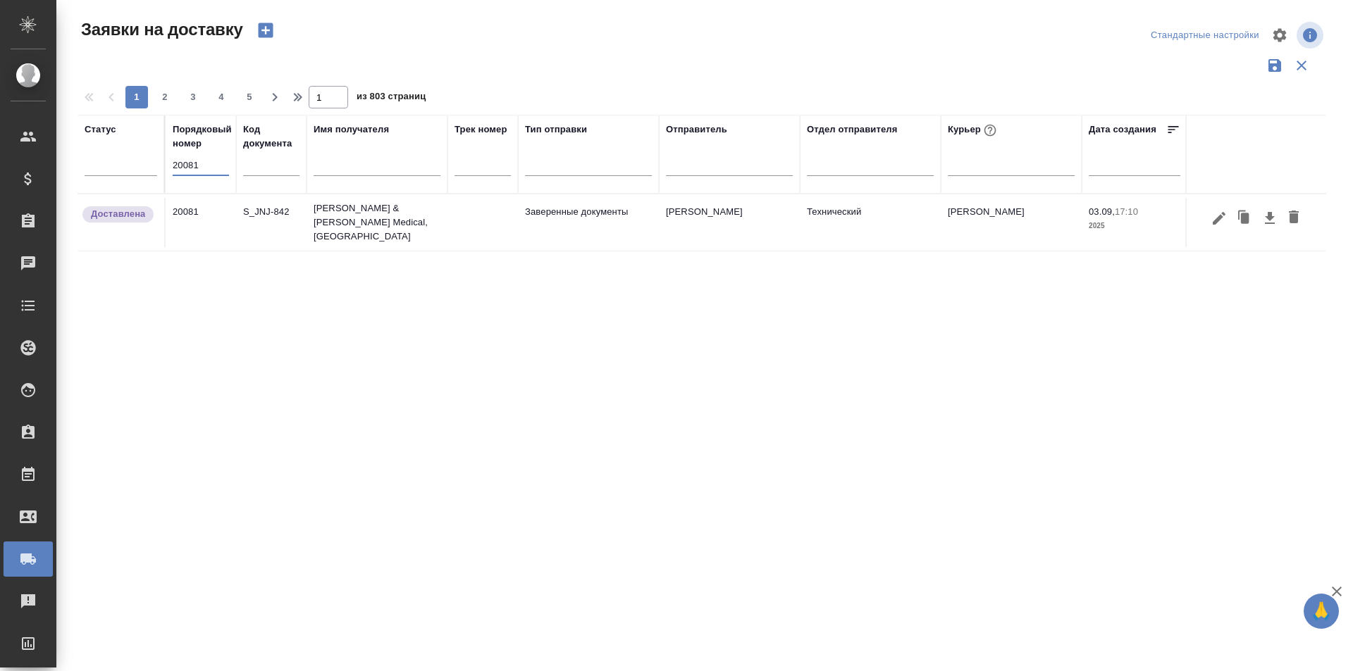
click at [210, 164] on input "20081" at bounding box center [201, 166] width 56 height 20
click at [210, 163] on input "20081" at bounding box center [201, 166] width 56 height 20
paste input "75"
type input "20075"
click at [1218, 218] on icon "button" at bounding box center [1218, 214] width 13 height 13
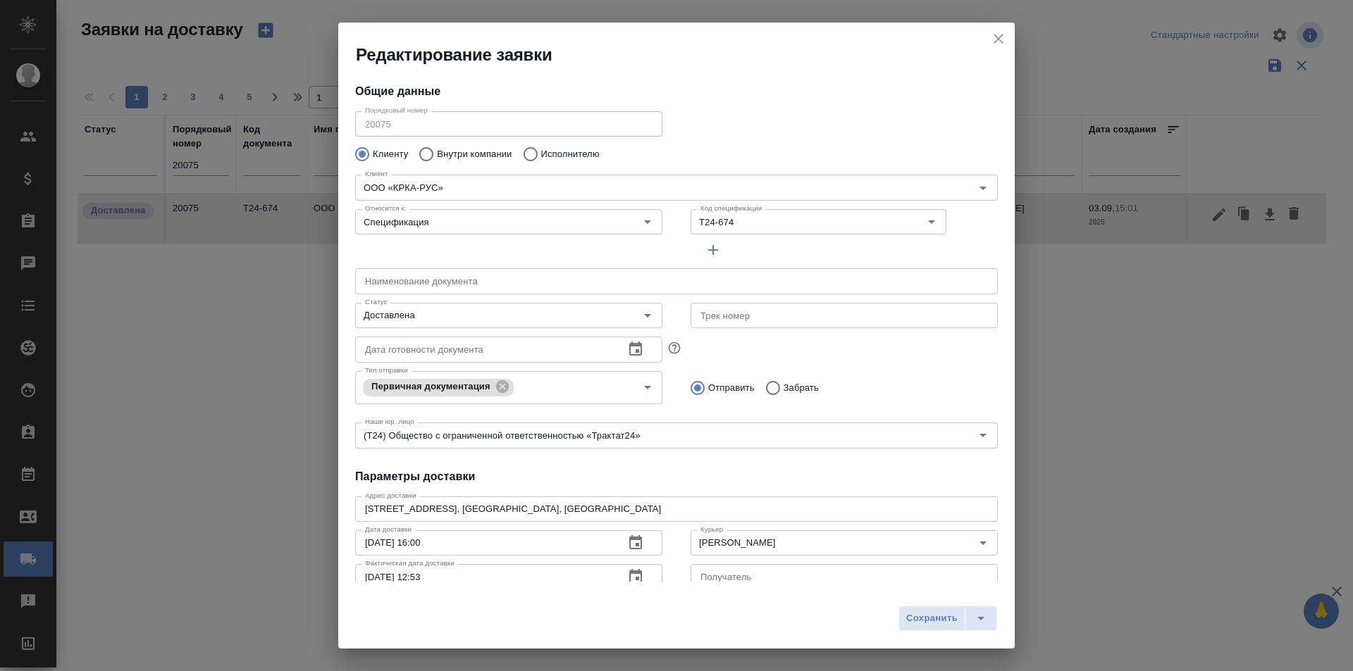
type input "[PERSON_NAME]"
type input "[PHONE_NUMBER]"
click at [997, 40] on icon "close" at bounding box center [998, 39] width 10 height 10
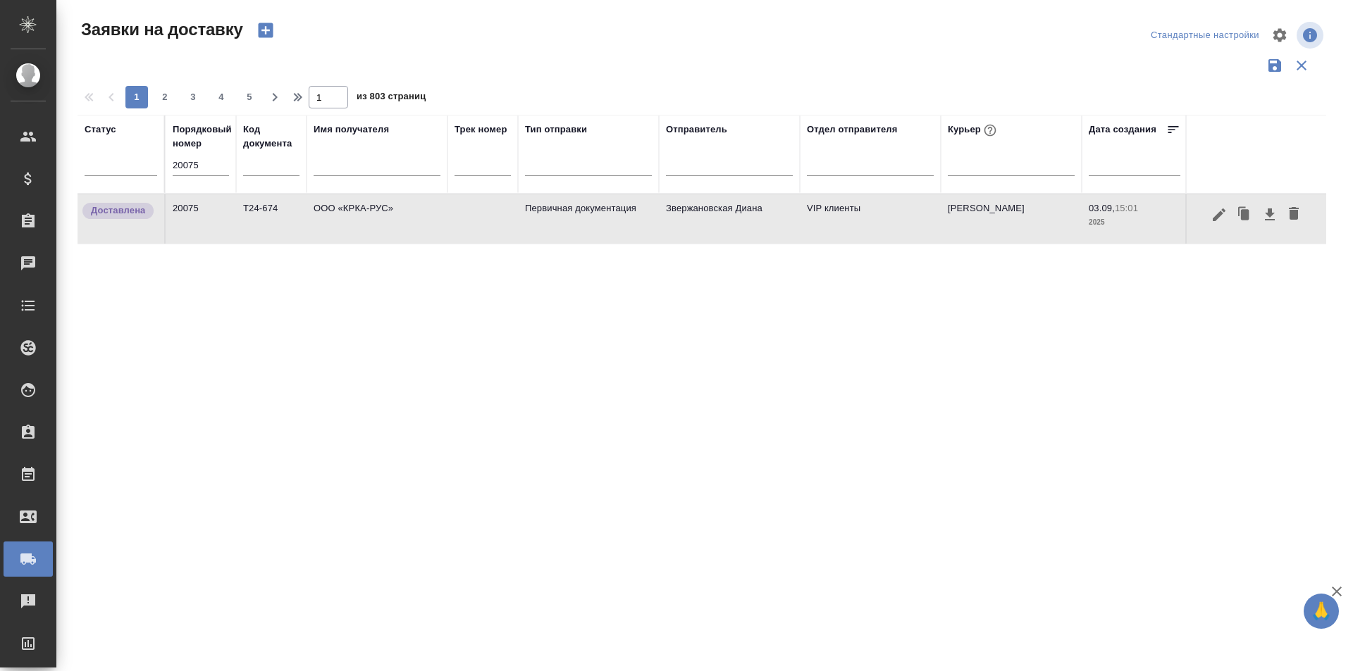
click at [200, 170] on input "20075" at bounding box center [201, 166] width 56 height 20
paste input "62"
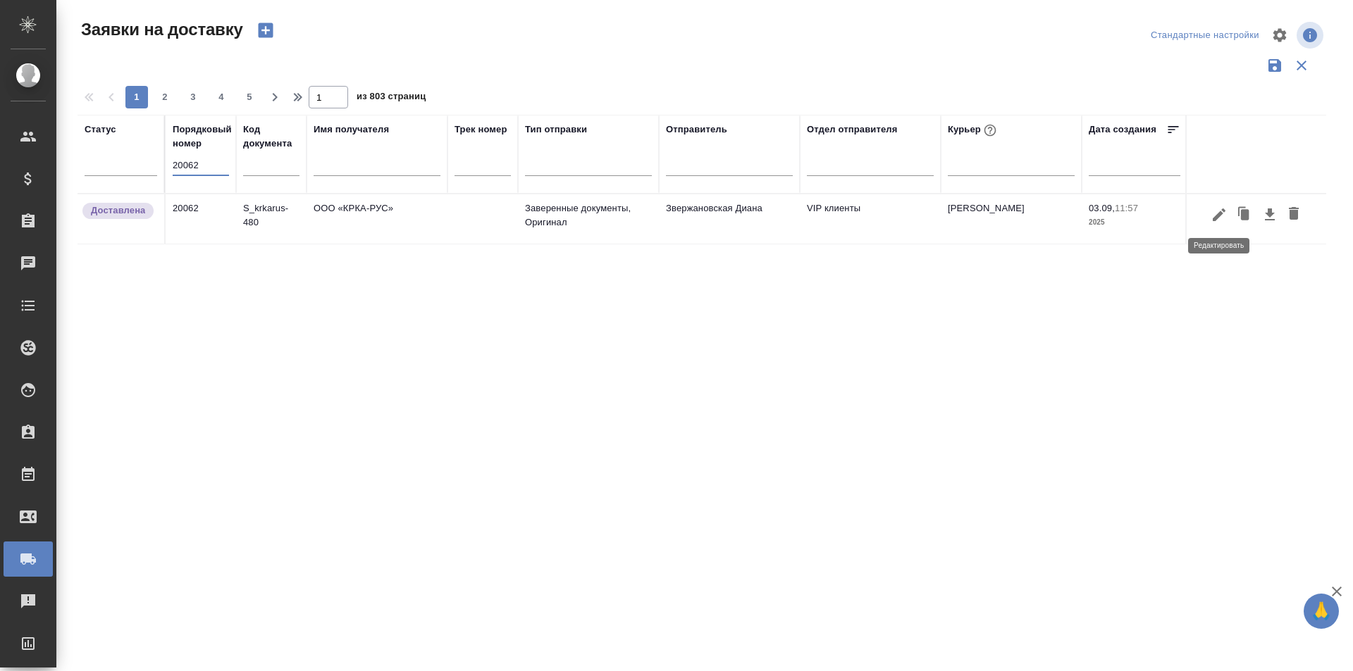
type input "20062"
click at [1215, 218] on icon "button" at bounding box center [1218, 214] width 13 height 13
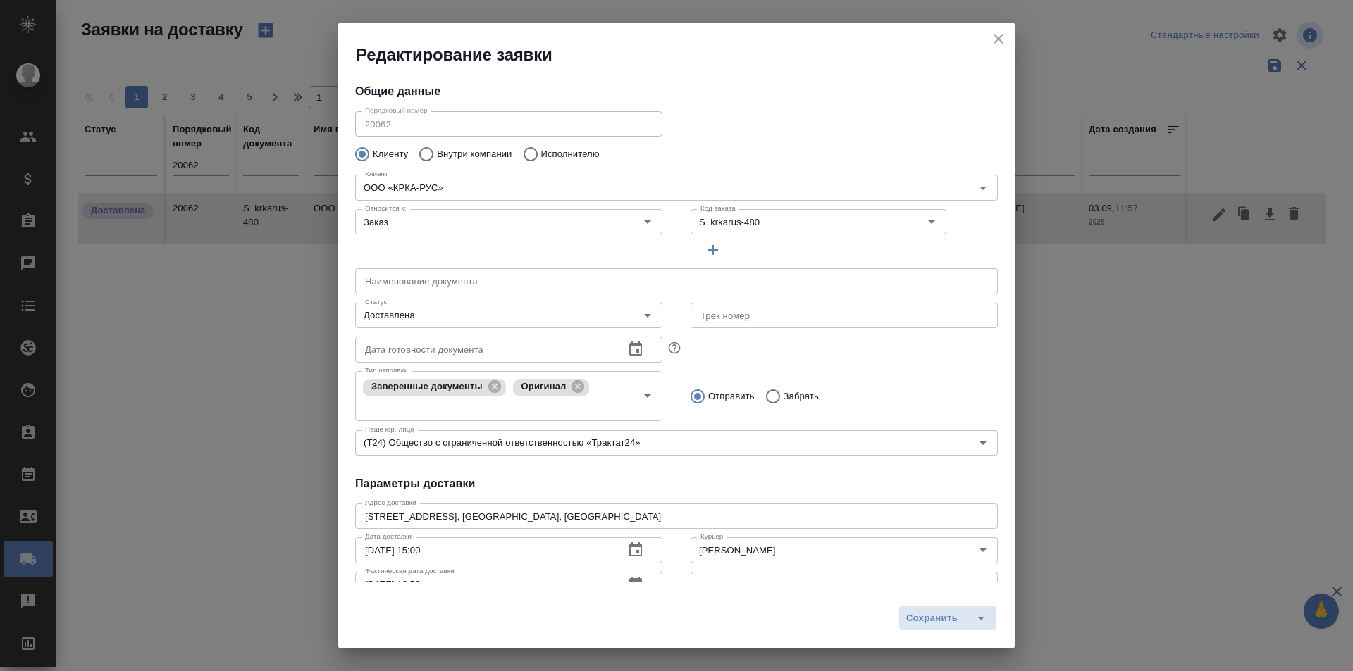
type input "[PERSON_NAME]"
type input "[PHONE_NUMBER]"
click at [997, 32] on icon "close" at bounding box center [998, 38] width 17 height 17
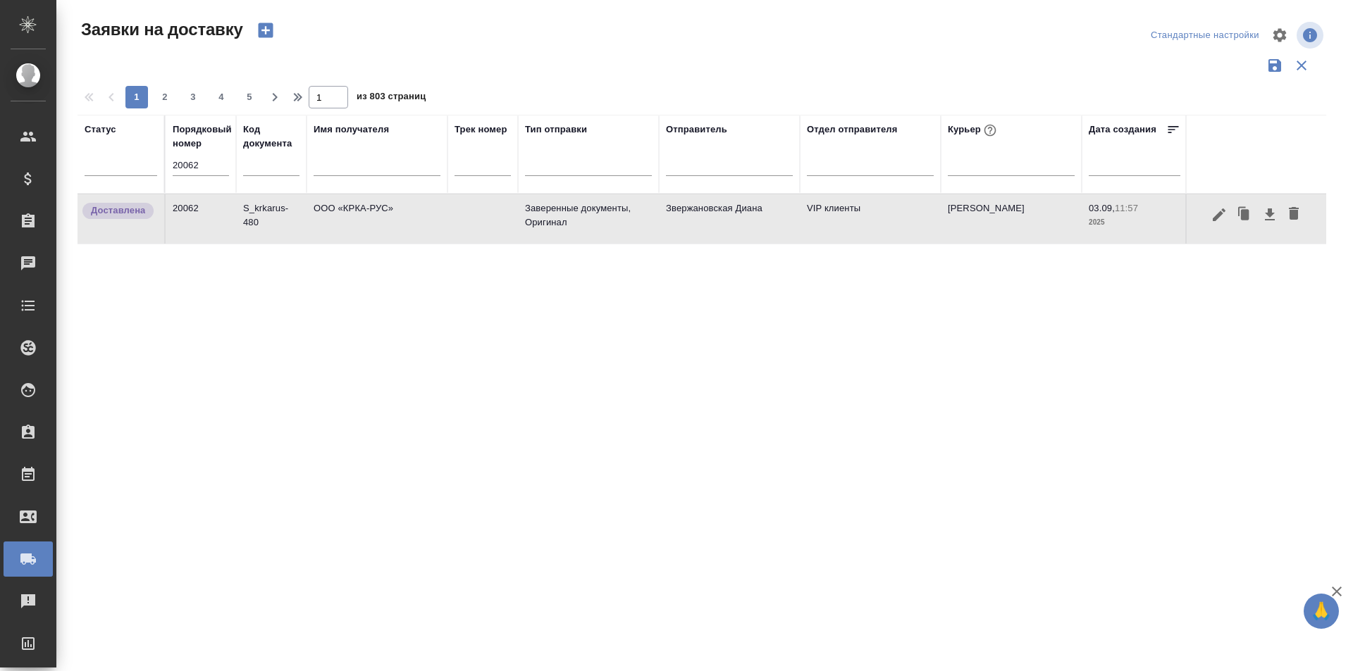
click at [194, 172] on input "20062" at bounding box center [201, 166] width 56 height 20
paste input "72"
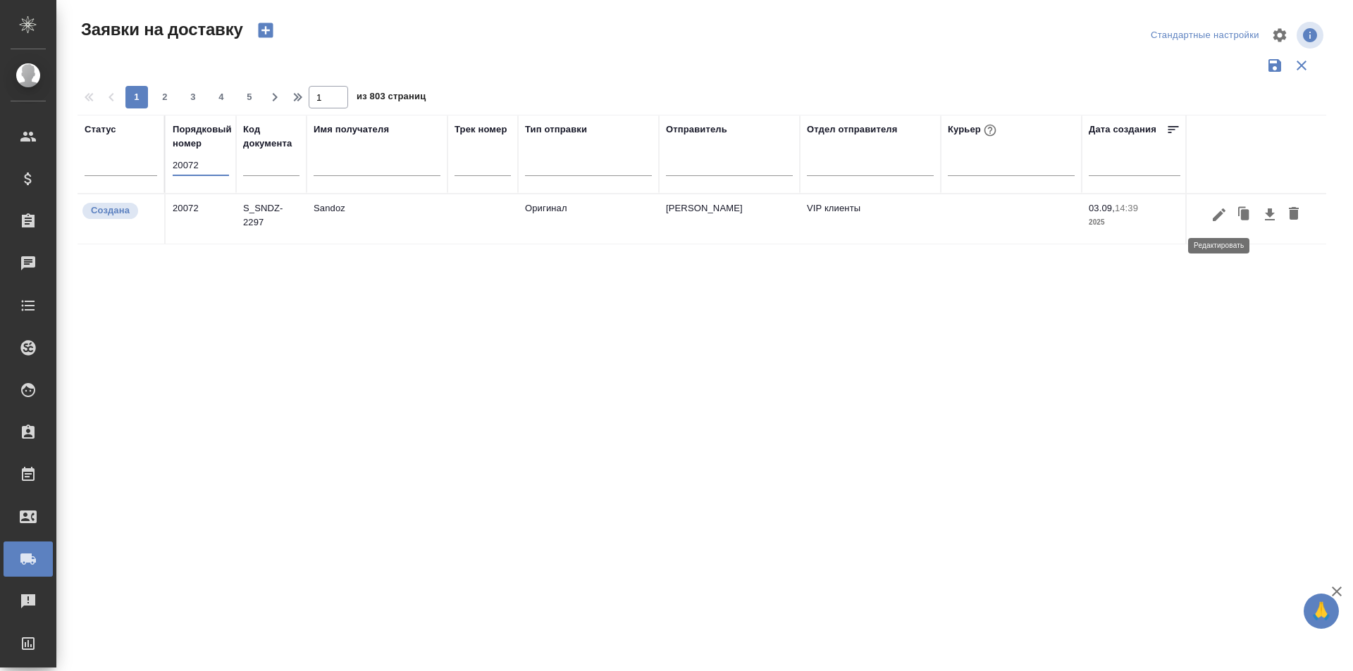
type input "20072"
click at [1214, 211] on icon "button" at bounding box center [1218, 214] width 17 height 17
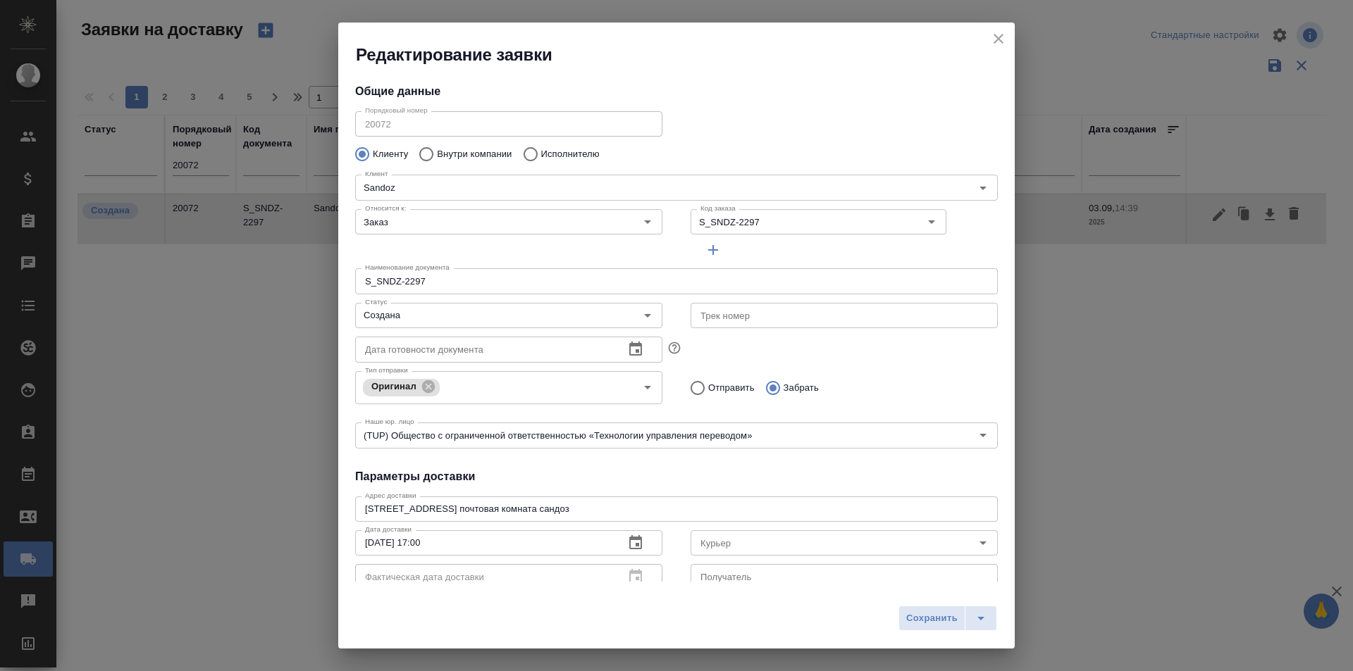
type input "[PERSON_NAME]"
click at [518, 310] on input "Создана" at bounding box center [484, 315] width 251 height 17
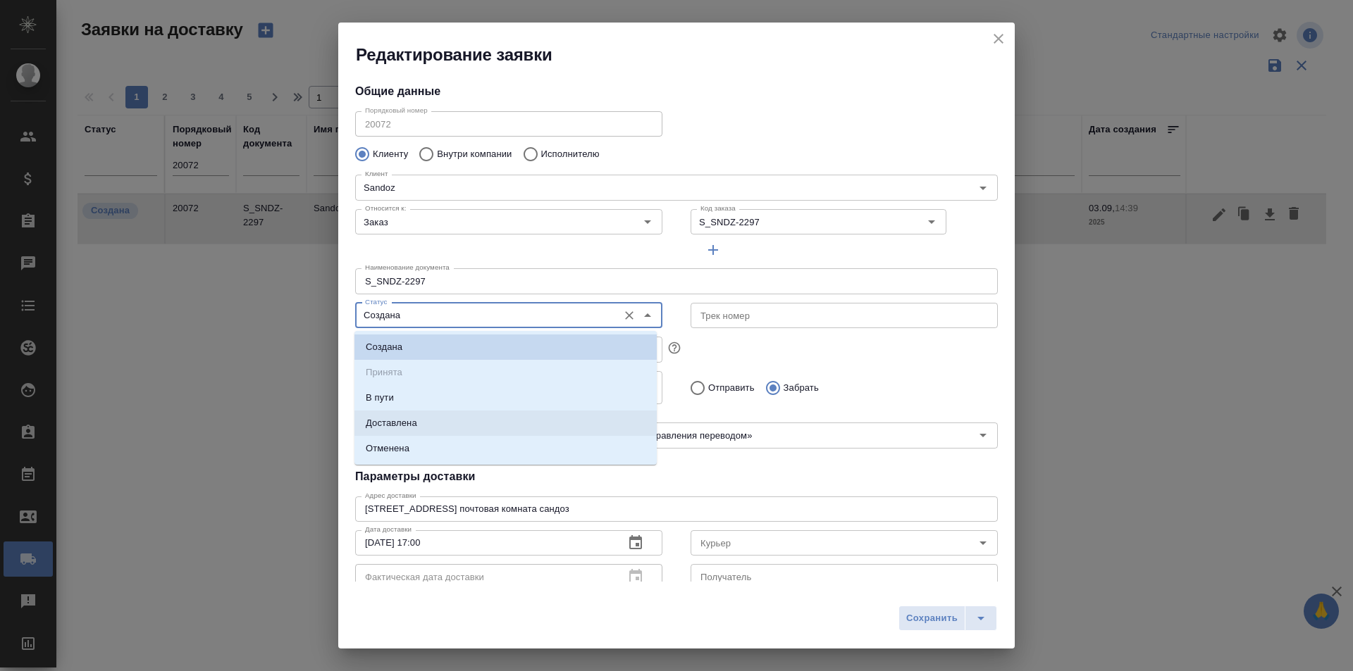
click at [433, 417] on li "Доставлена" at bounding box center [505, 423] width 302 height 25
type input "Доставлена"
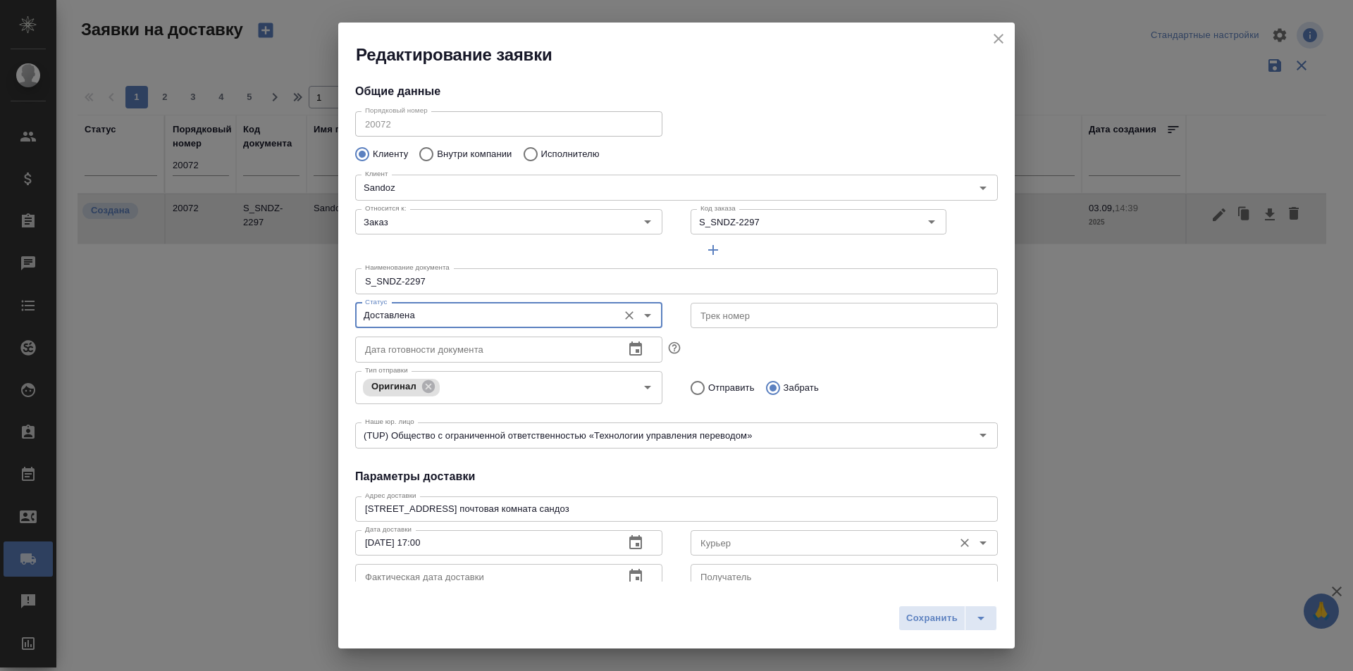
click at [762, 543] on input "Курьер" at bounding box center [820, 543] width 251 height 17
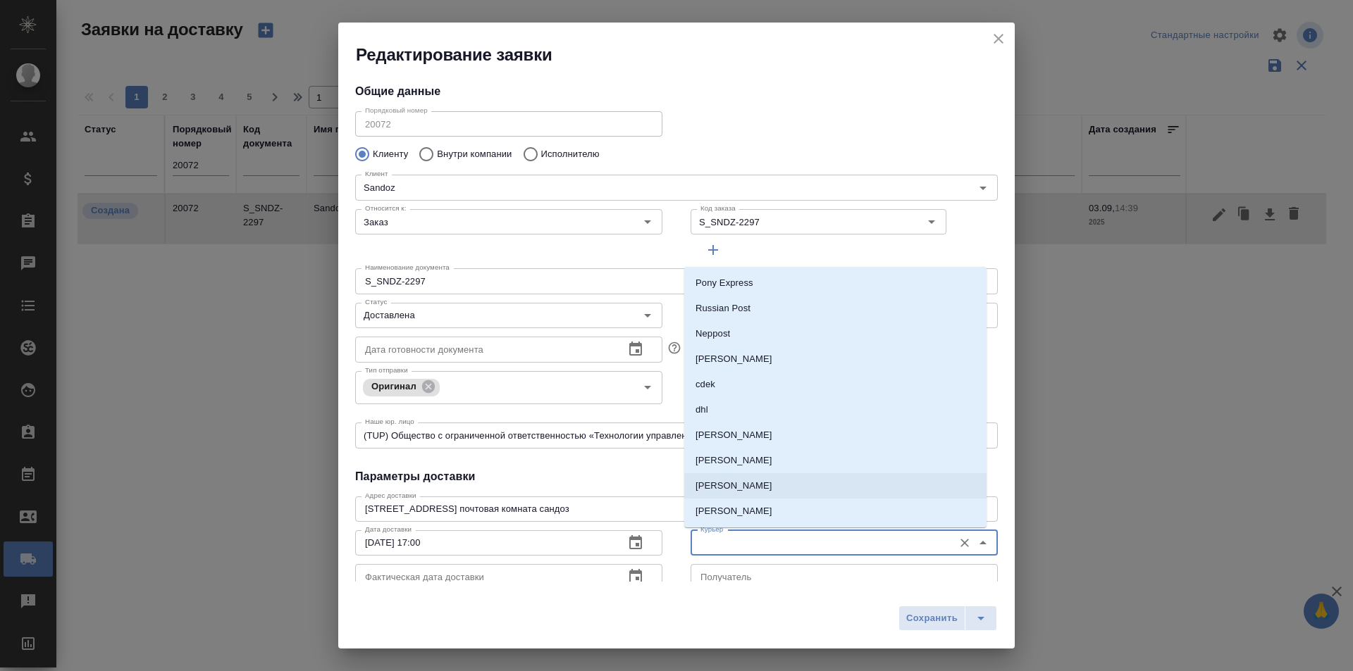
click at [763, 495] on li "[PERSON_NAME]" at bounding box center [835, 485] width 302 height 25
type input "[PERSON_NAME]"
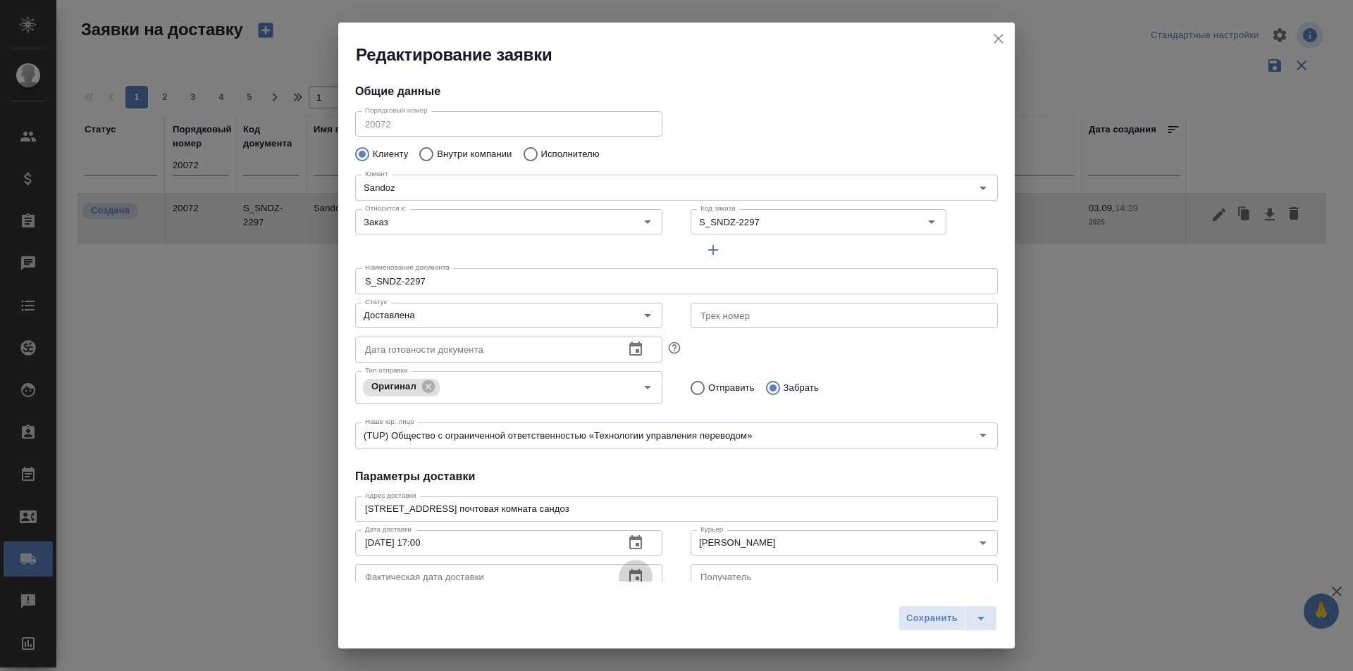
click at [628, 568] on icon "button" at bounding box center [635, 576] width 17 height 17
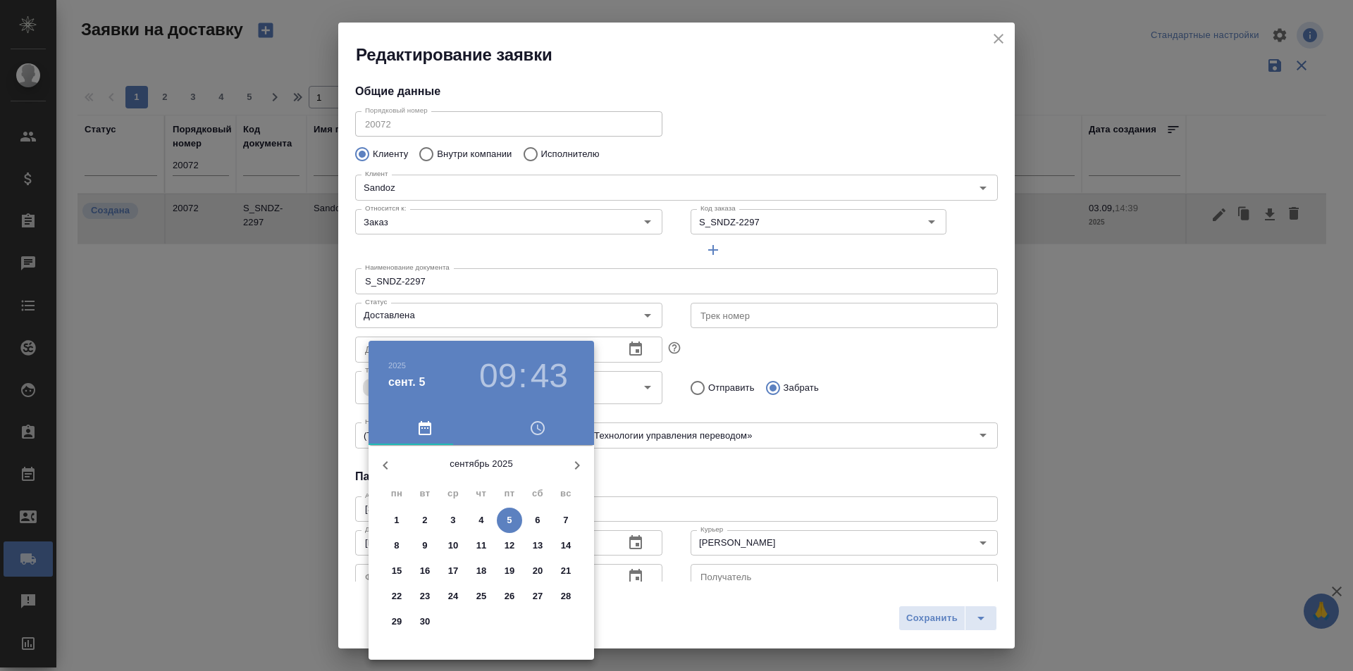
click at [456, 514] on span "3" at bounding box center [452, 521] width 25 height 14
type input "[DATE] 09:43"
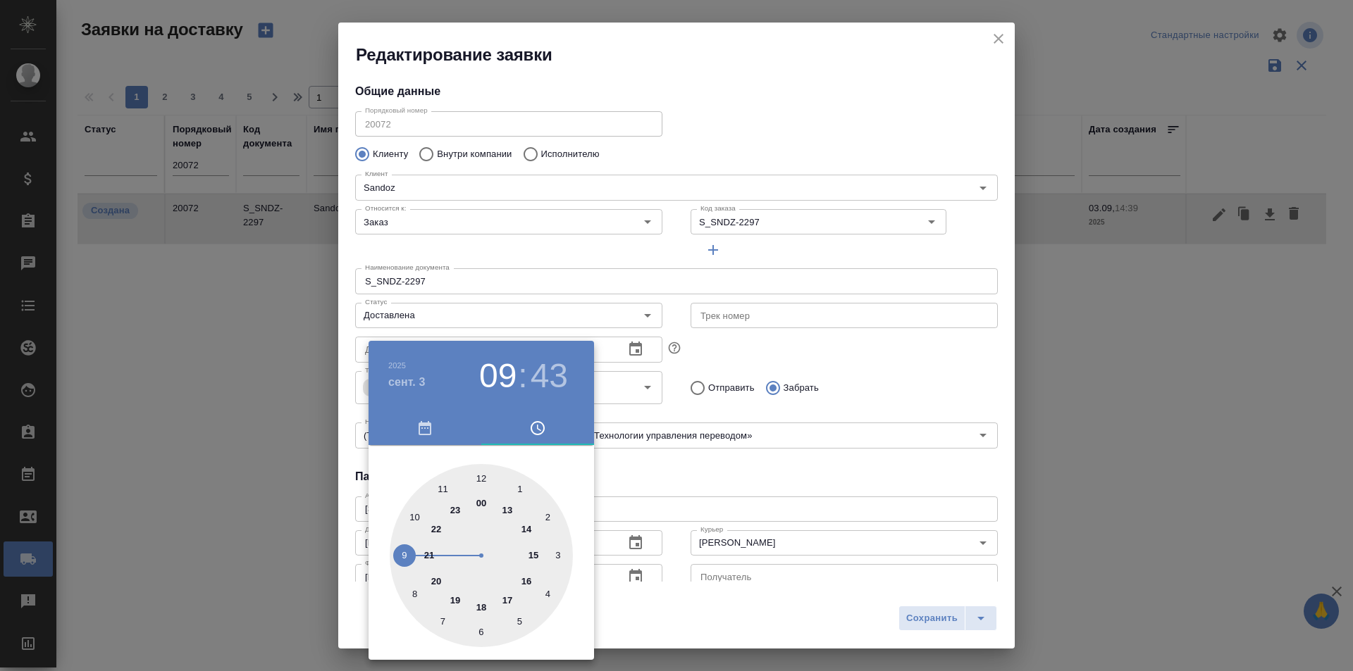
click at [880, 627] on div at bounding box center [676, 335] width 1353 height 671
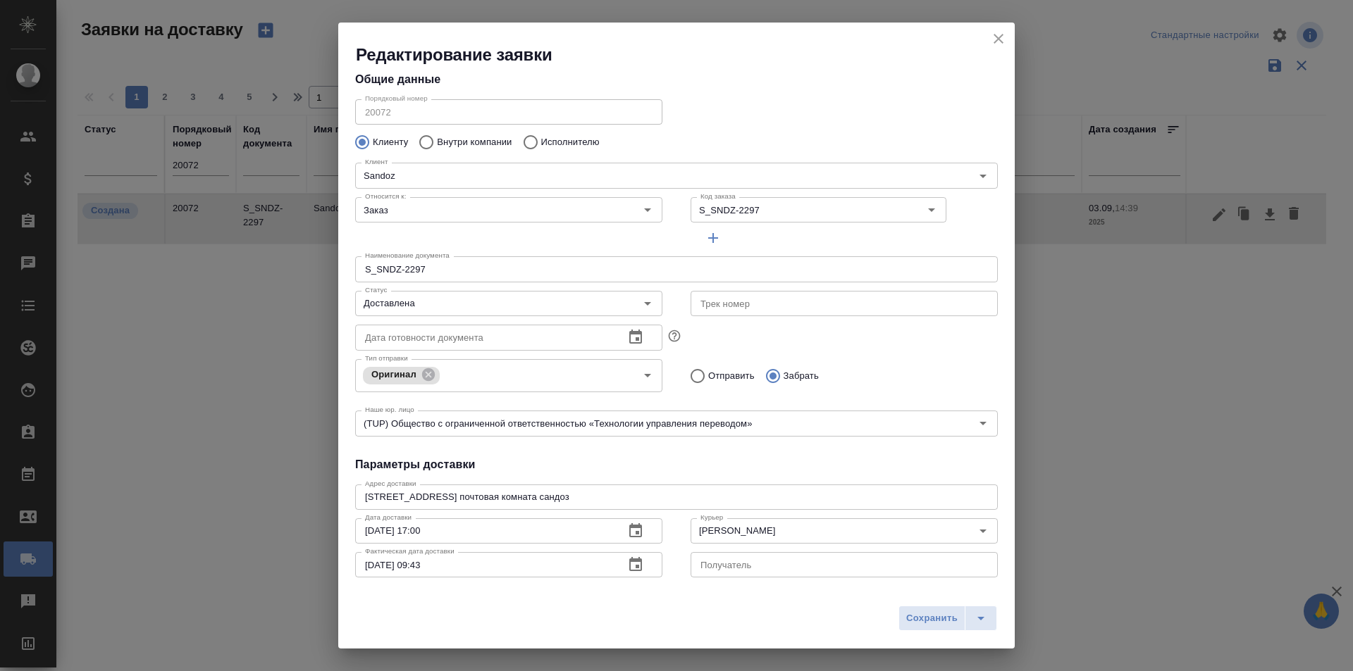
click at [916, 618] on div "[DATE] 09 : 43 00 1 2 3 4 5 6 7 8 9 10 11 12 13 14 15 16 17 18 19 20 21 22 23" at bounding box center [676, 335] width 1353 height 671
click at [916, 618] on span "Сохранить" at bounding box center [931, 619] width 51 height 16
type input "Создана"
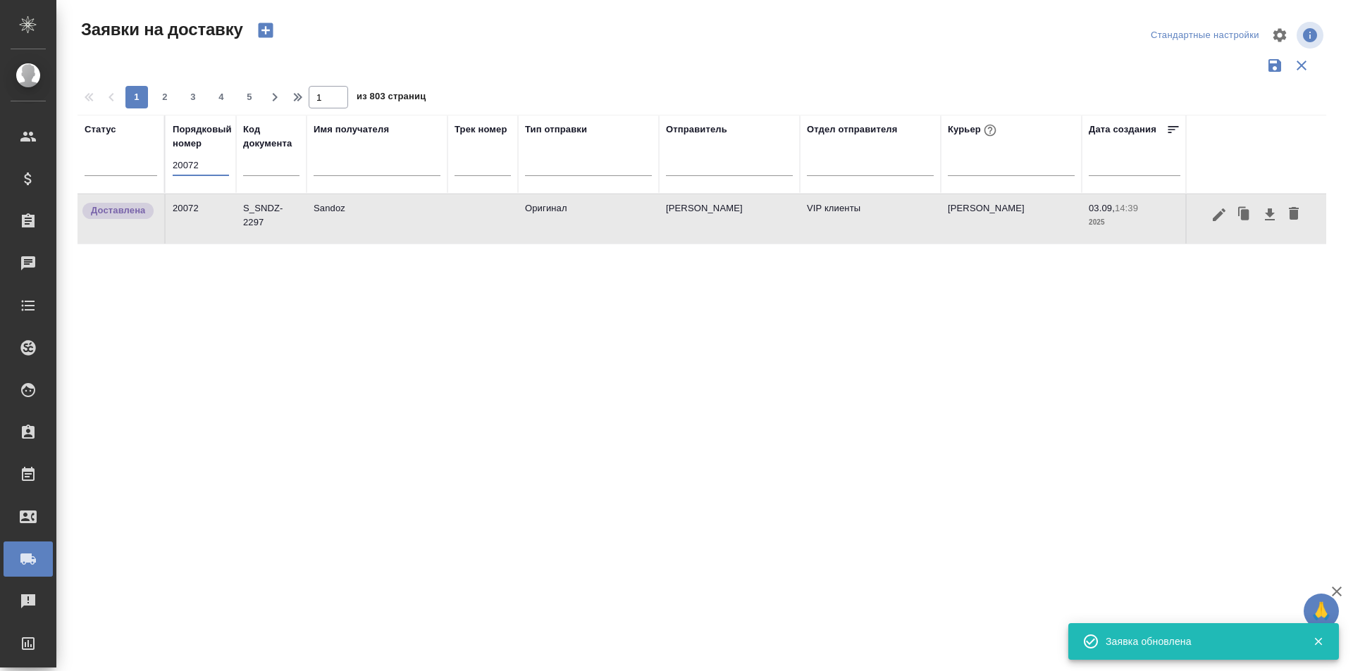
click at [193, 164] on input "20072" at bounding box center [201, 166] width 56 height 20
paste input "47"
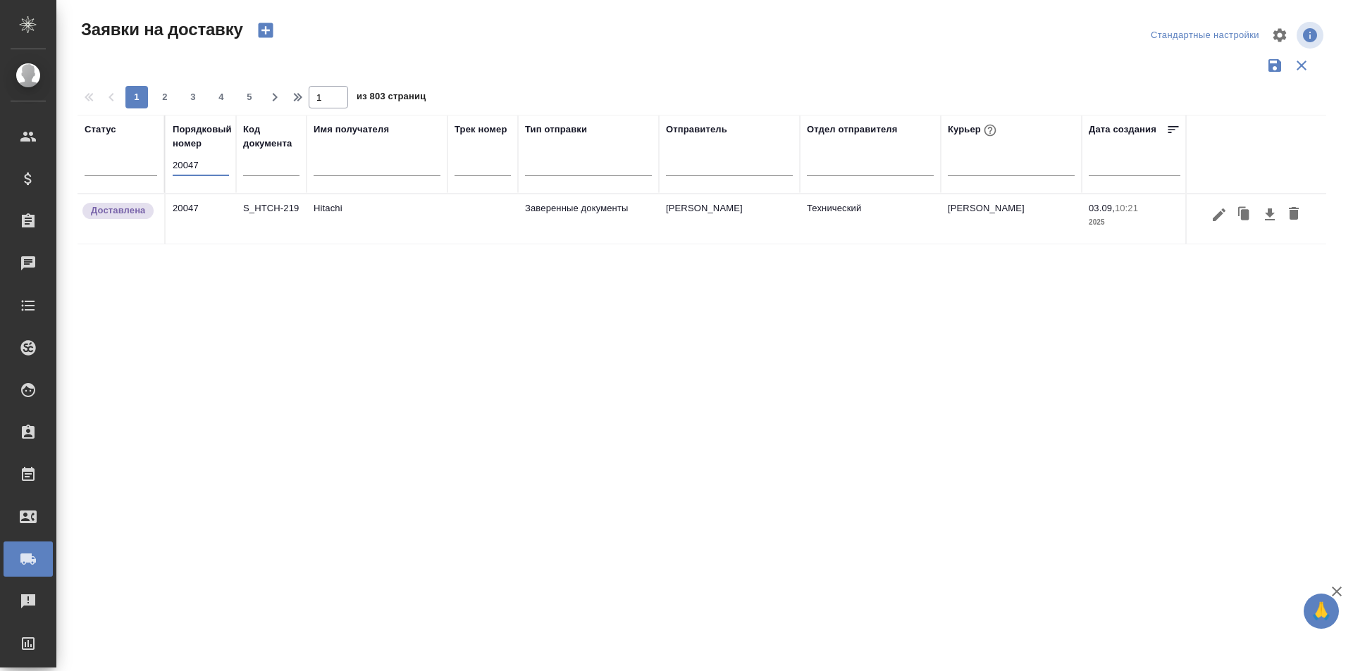
click at [225, 166] on input "20047" at bounding box center [201, 166] width 56 height 20
paste input "9"
click at [141, 168] on div at bounding box center [121, 161] width 73 height 20
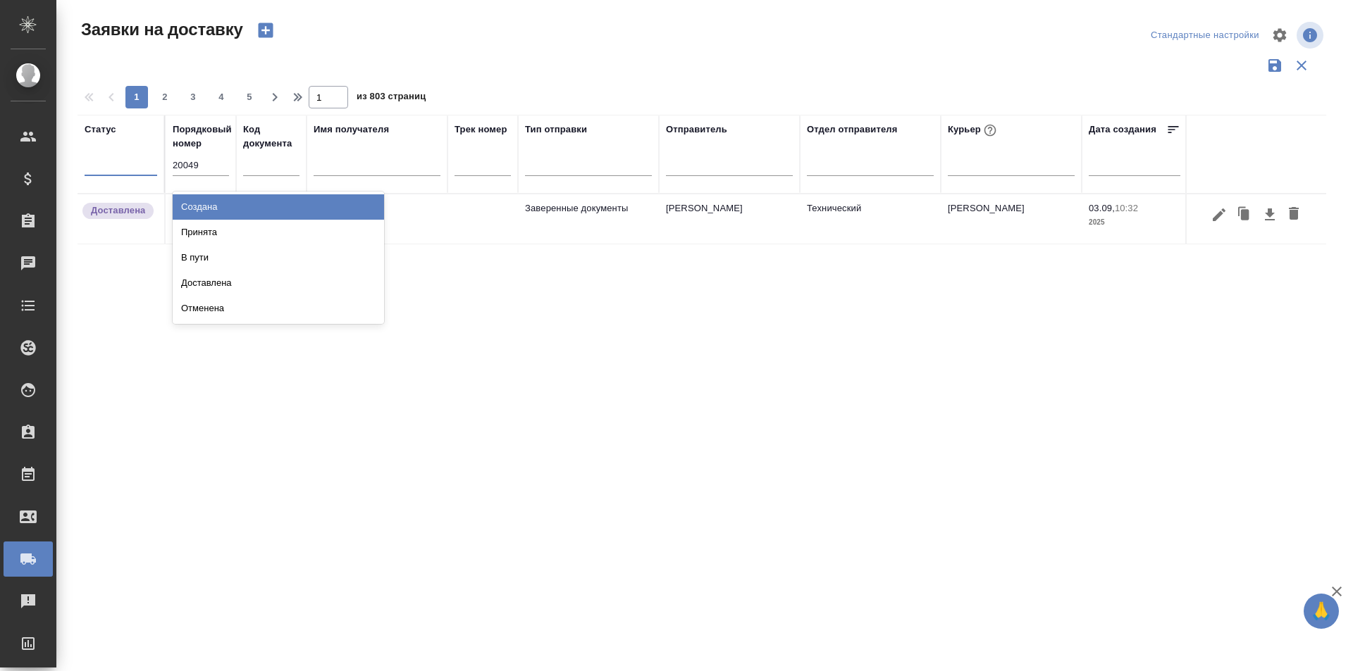
click at [172, 160] on th "Порядковый номер 20049" at bounding box center [201, 154] width 70 height 79
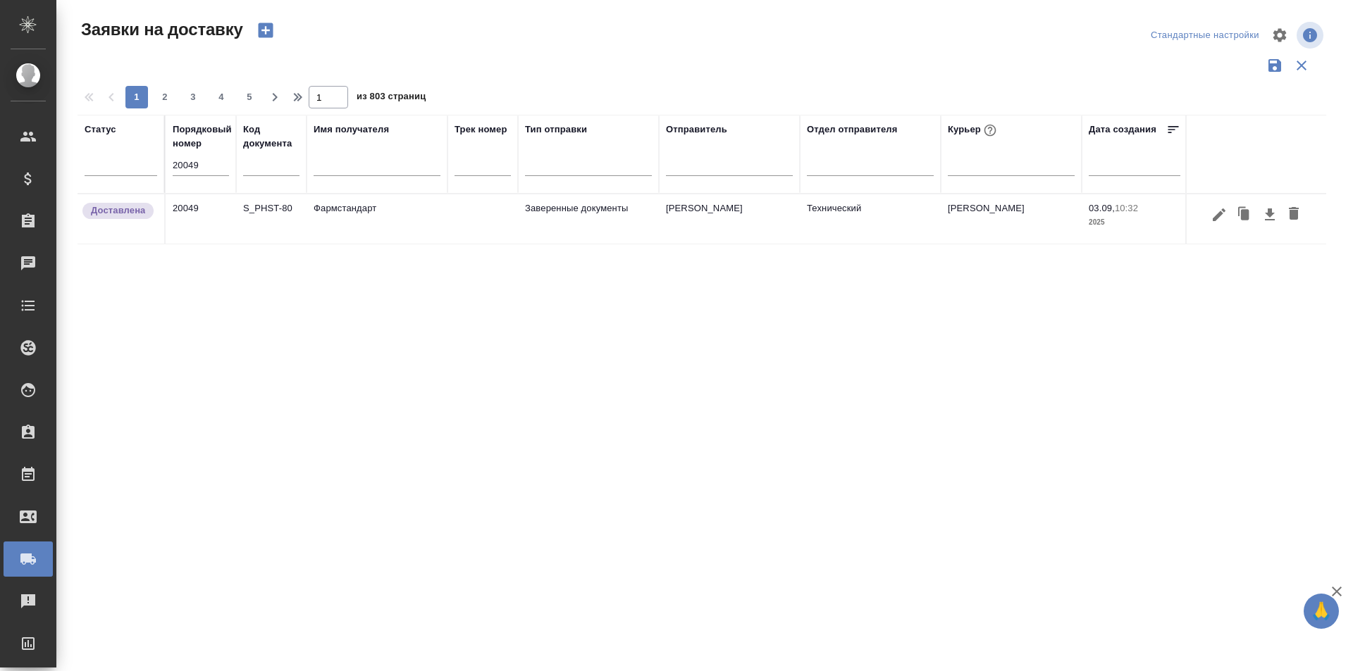
click at [178, 160] on input "20049" at bounding box center [201, 166] width 56 height 20
paste input "76"
type input "20076"
click at [1214, 219] on icon "button" at bounding box center [1218, 214] width 13 height 13
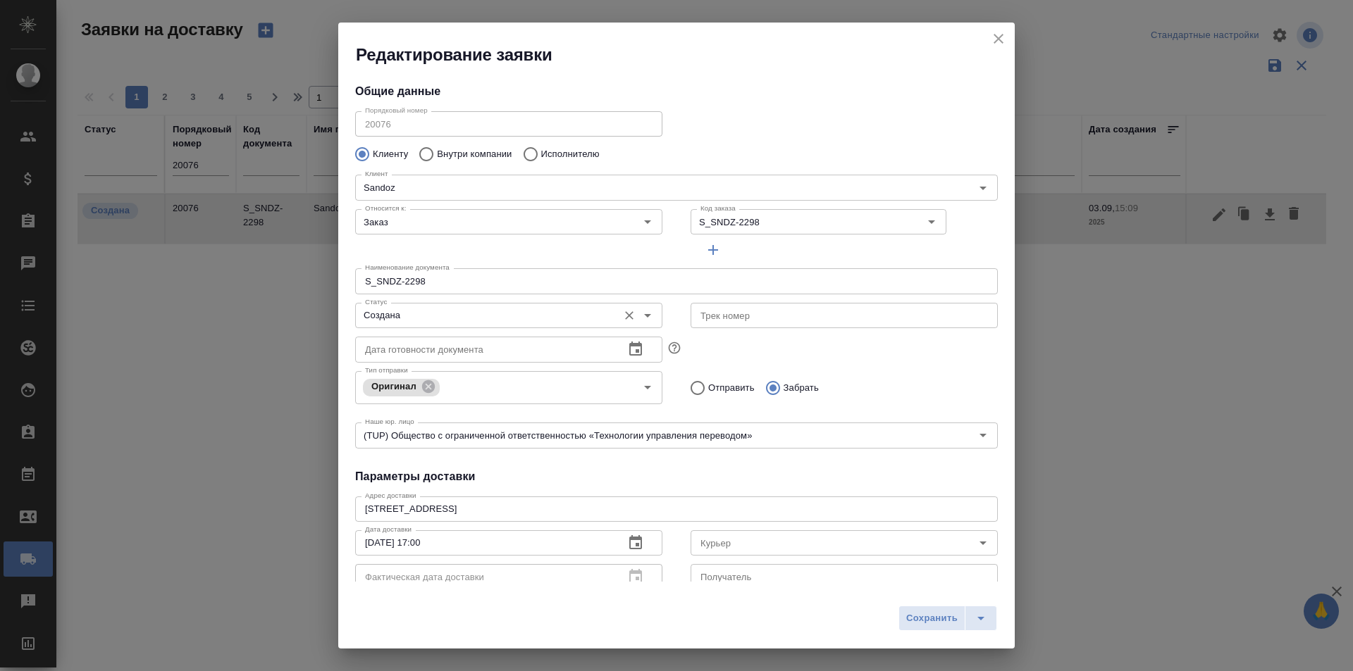
click at [474, 307] on input "Создана" at bounding box center [484, 315] width 251 height 17
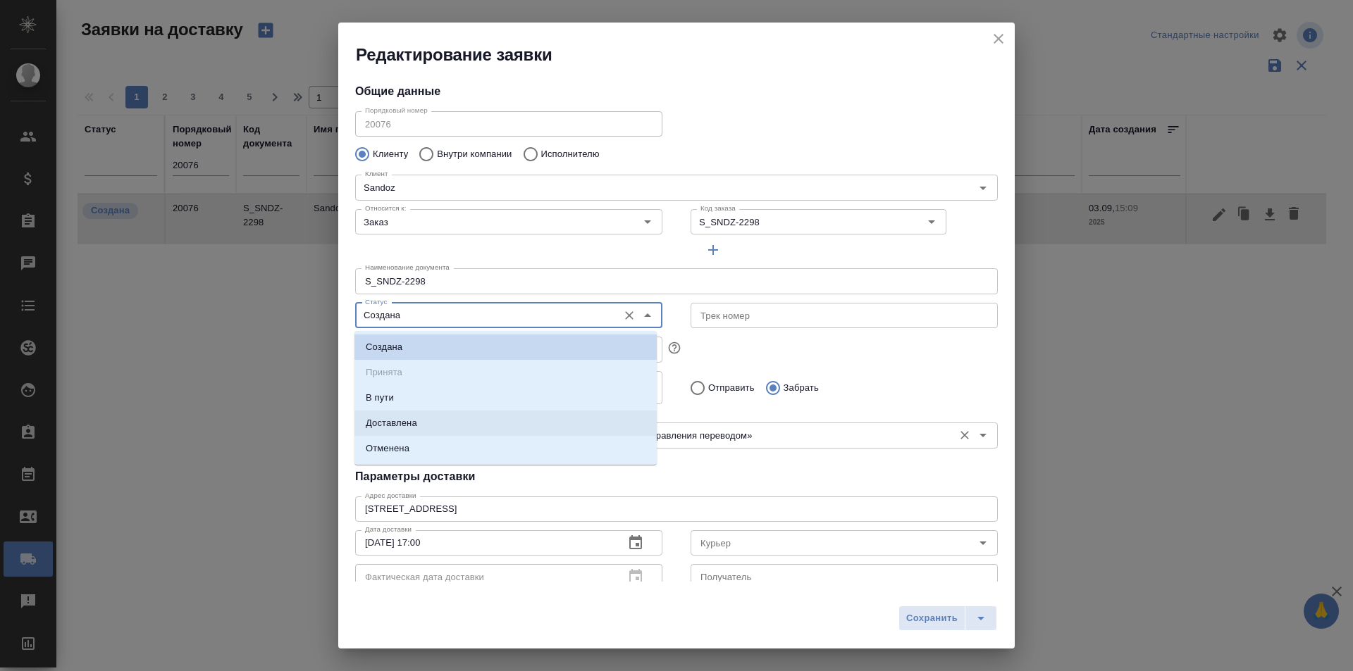
click at [454, 420] on li "Доставлена" at bounding box center [505, 423] width 302 height 25
type input "Доставлена"
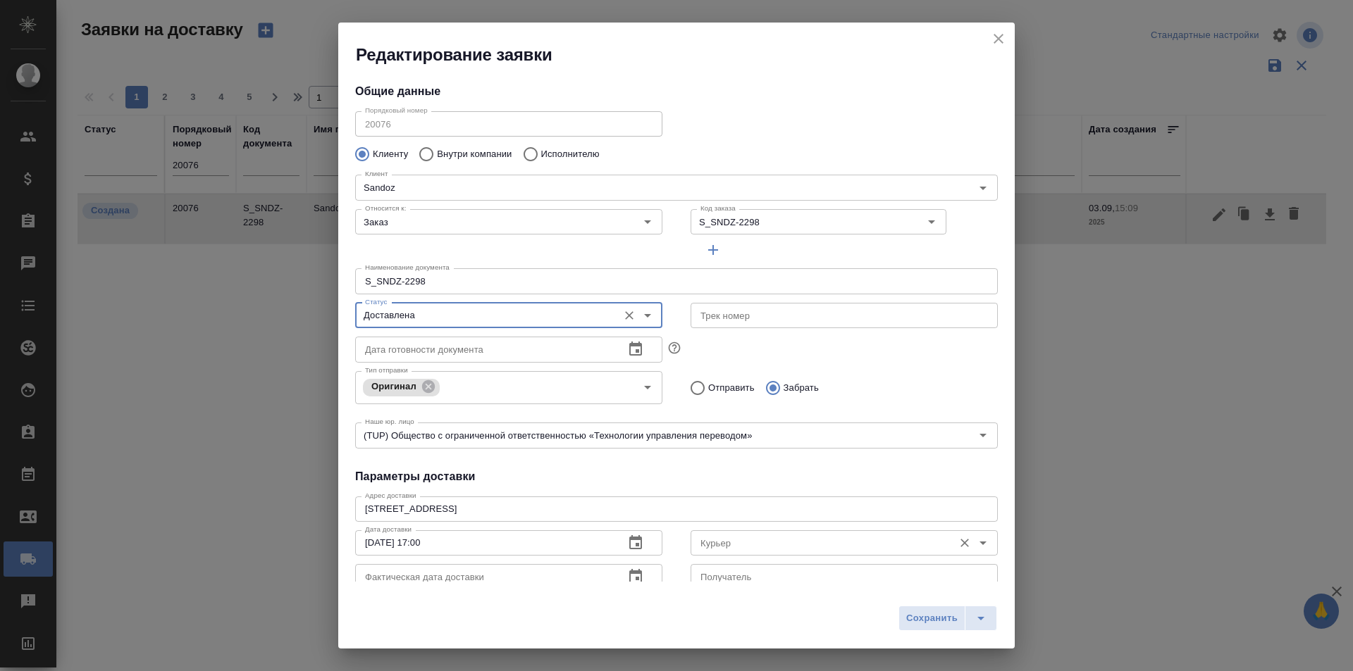
click at [753, 532] on div "Курьер" at bounding box center [843, 542] width 307 height 25
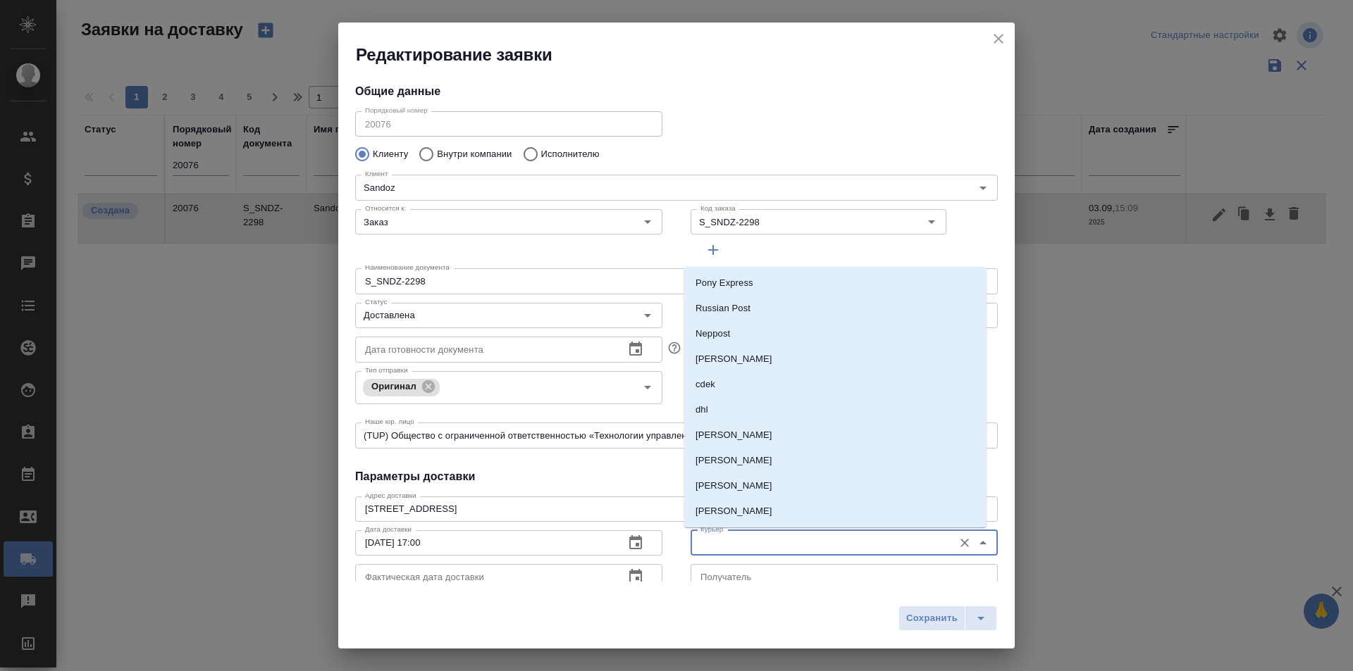
click at [751, 537] on input "Курьер" at bounding box center [820, 543] width 251 height 17
click at [758, 487] on p "[PERSON_NAME]" at bounding box center [733, 486] width 77 height 14
type input "[PERSON_NAME]"
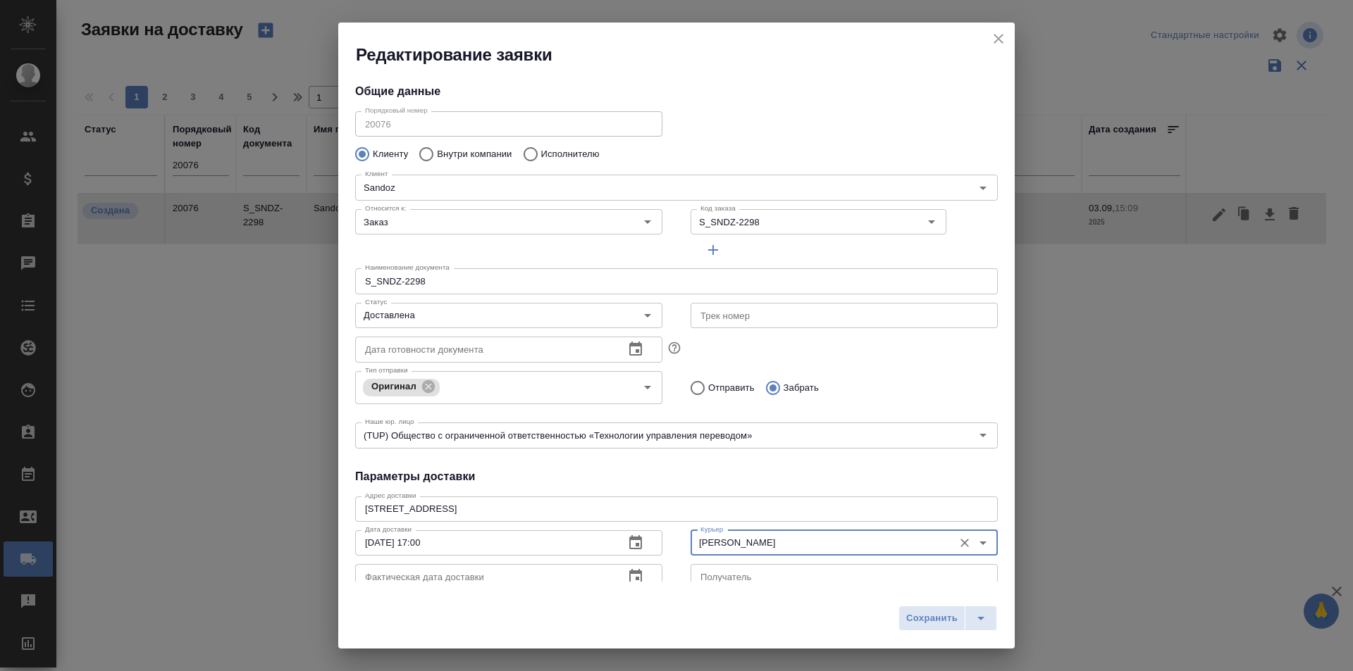
click at [633, 578] on icon "button" at bounding box center [635, 576] width 13 height 14
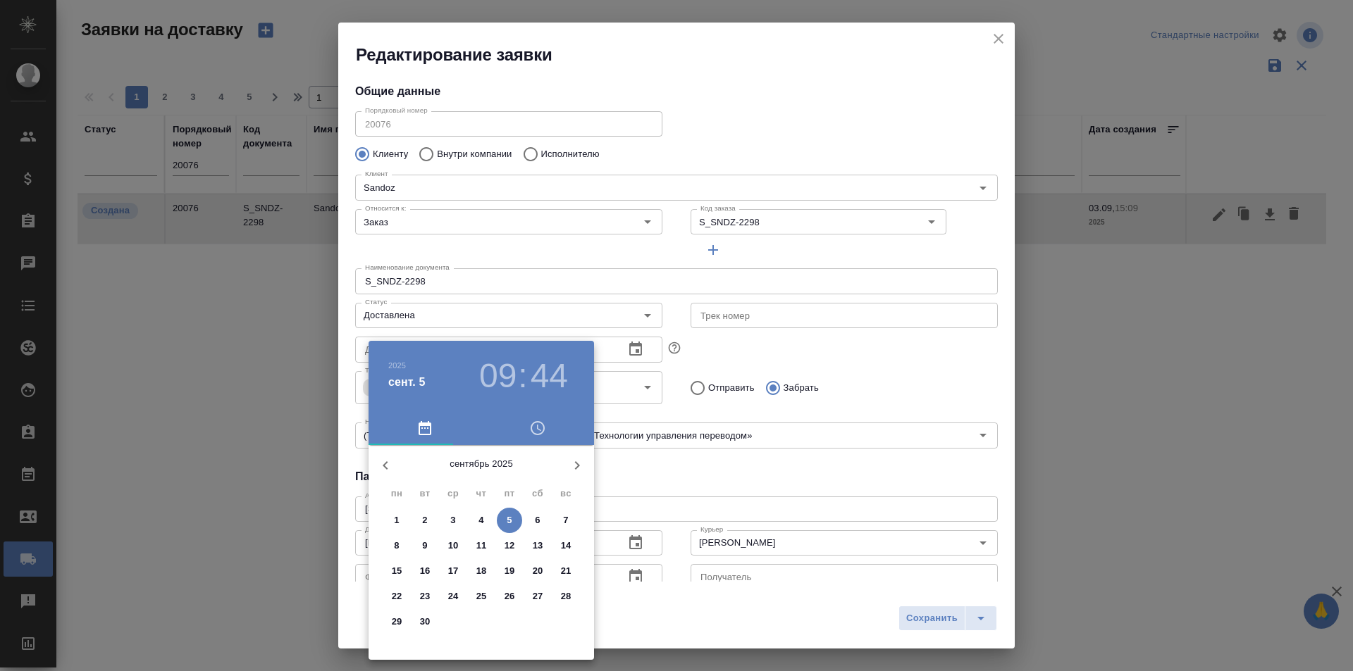
click at [462, 515] on span "3" at bounding box center [452, 521] width 25 height 14
type input "[DATE] 09:44"
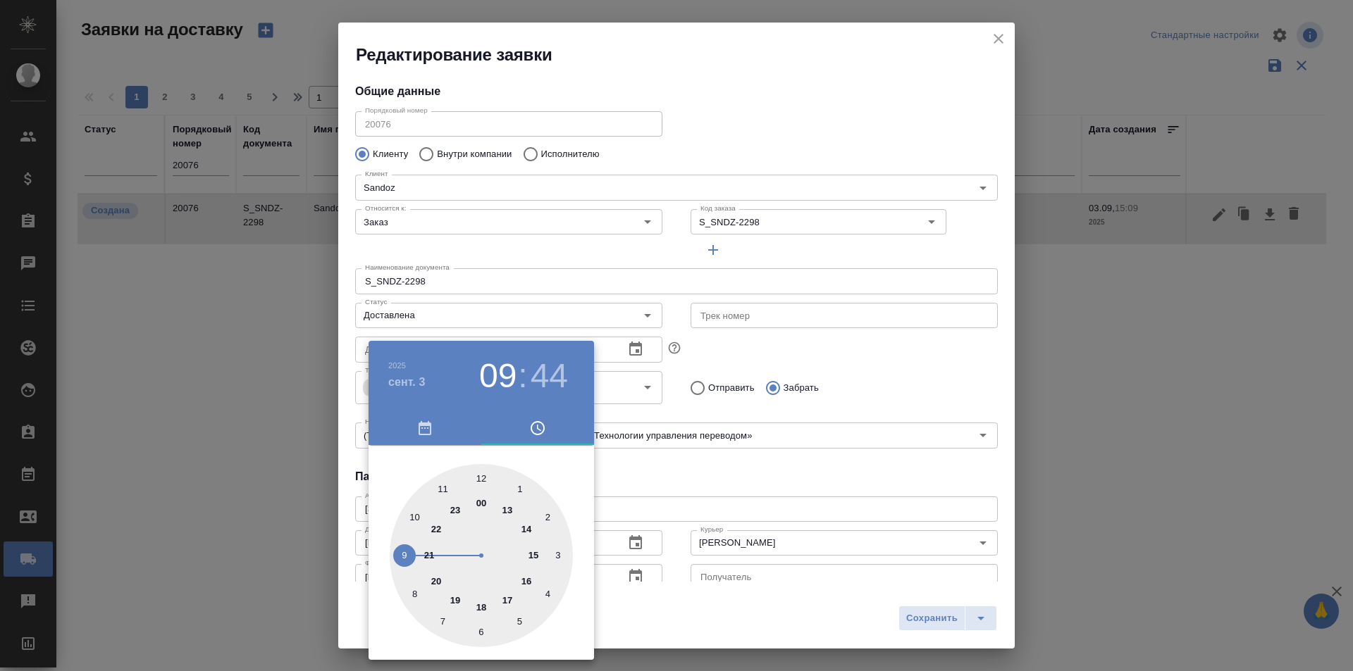
click at [957, 607] on div at bounding box center [676, 335] width 1353 height 671
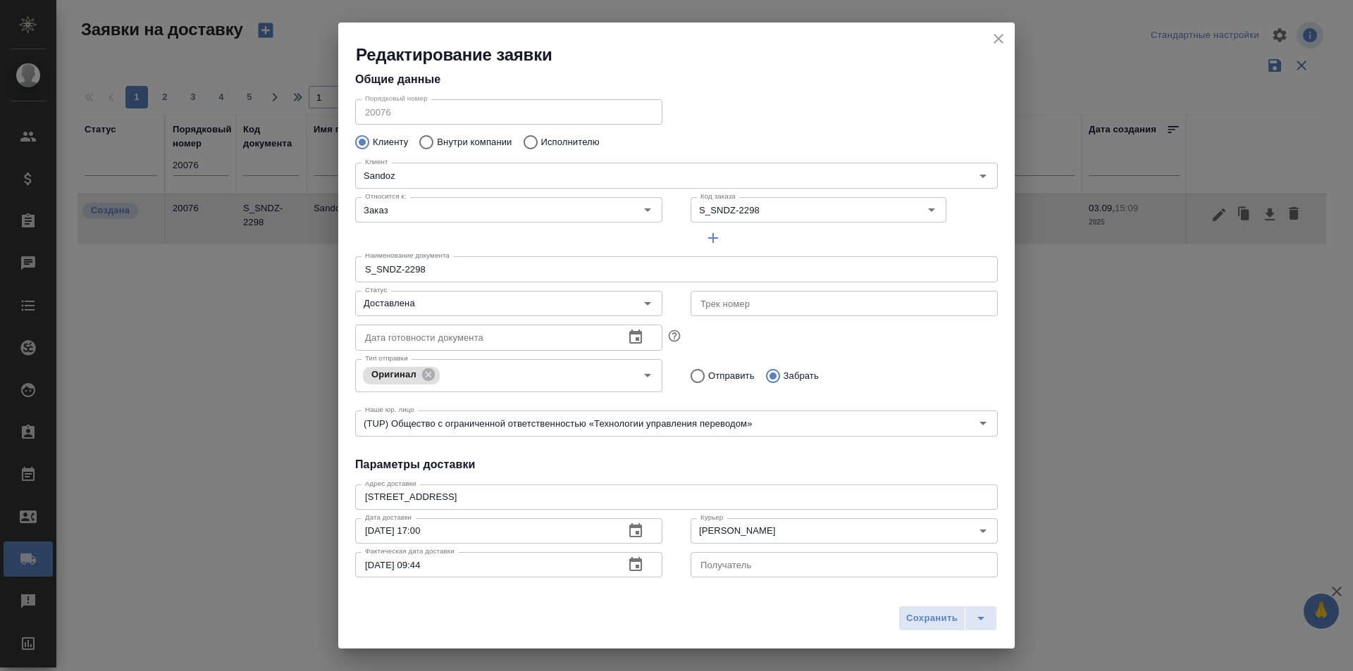
click at [945, 619] on span "Сохранить" at bounding box center [931, 619] width 51 height 16
type input "Создана"
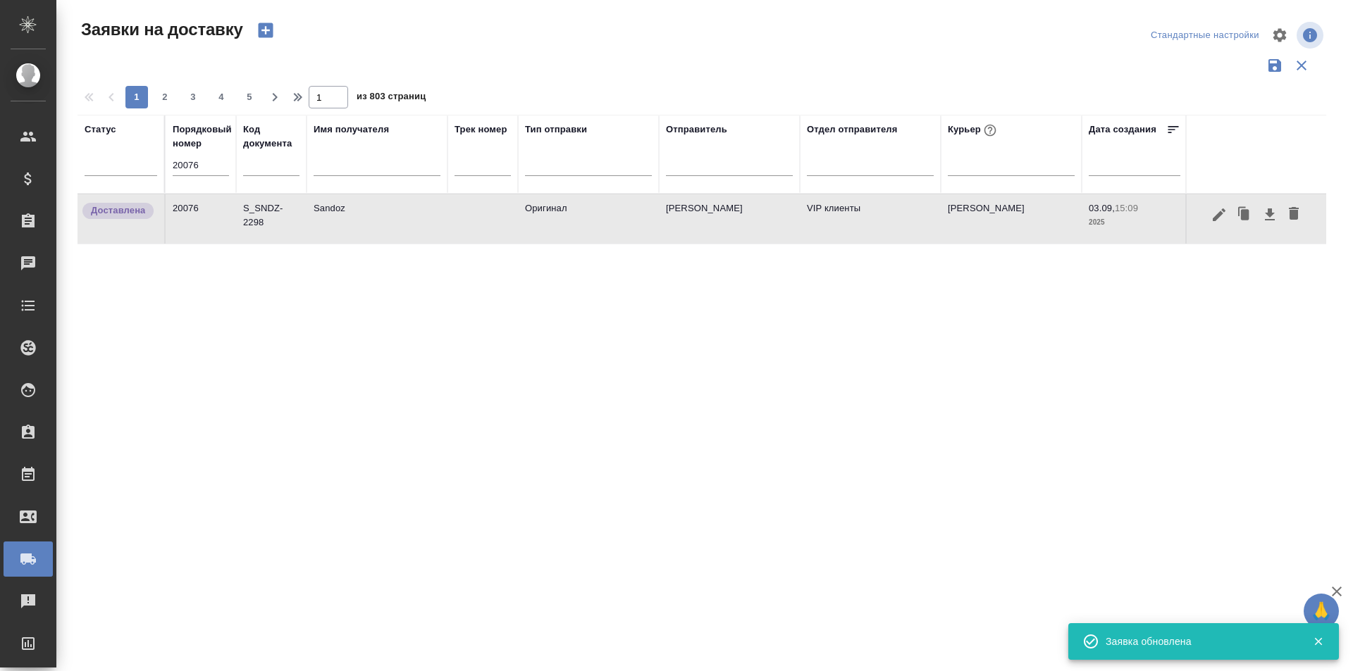
click at [203, 154] on div "Порядковый номер 20076" at bounding box center [201, 154] width 56 height 63
click at [199, 159] on input "20076" at bounding box center [201, 166] width 56 height 20
paste input "19846"
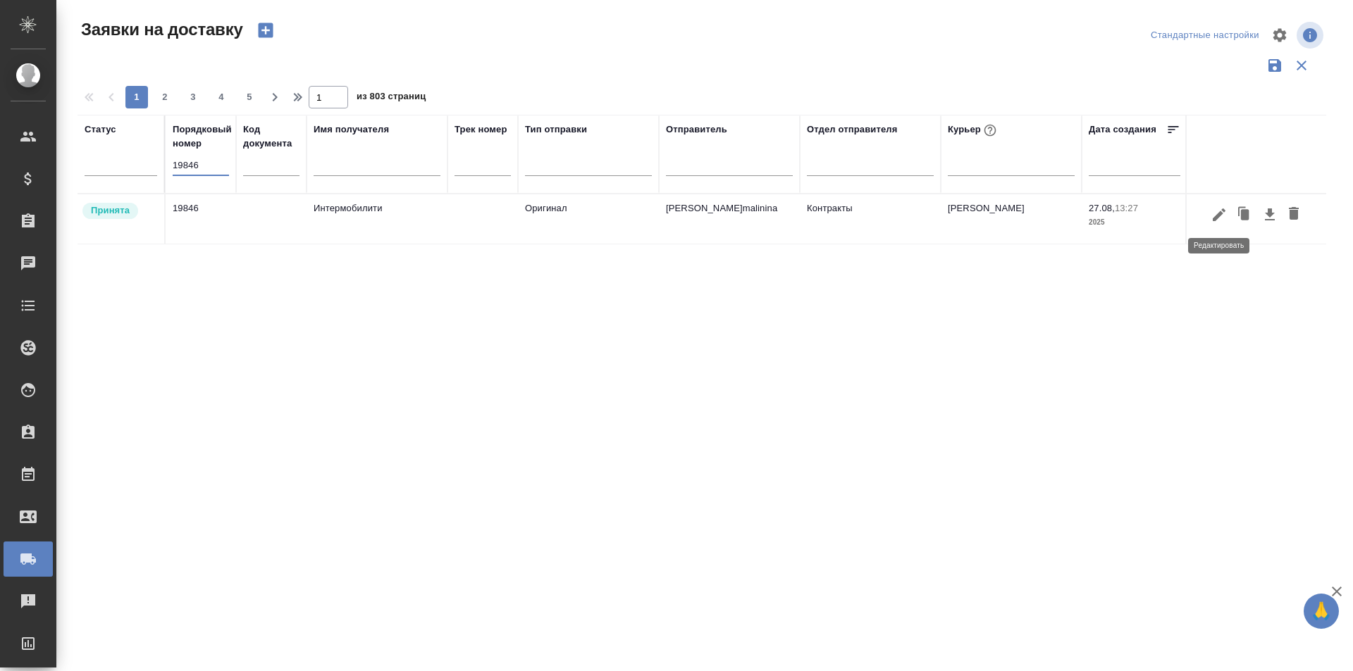
type input "19846"
click at [1213, 218] on icon "button" at bounding box center [1218, 214] width 13 height 13
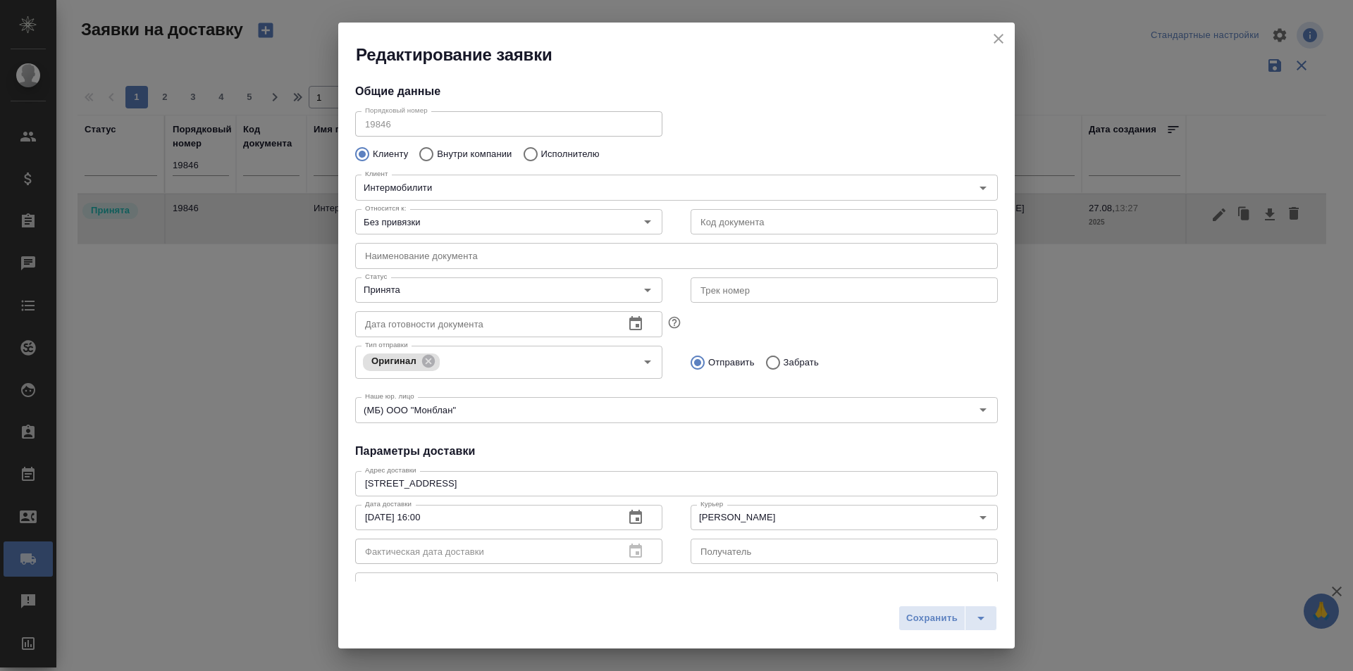
type input "Збанацкая Элина"
click at [474, 299] on input "Принята" at bounding box center [484, 290] width 251 height 17
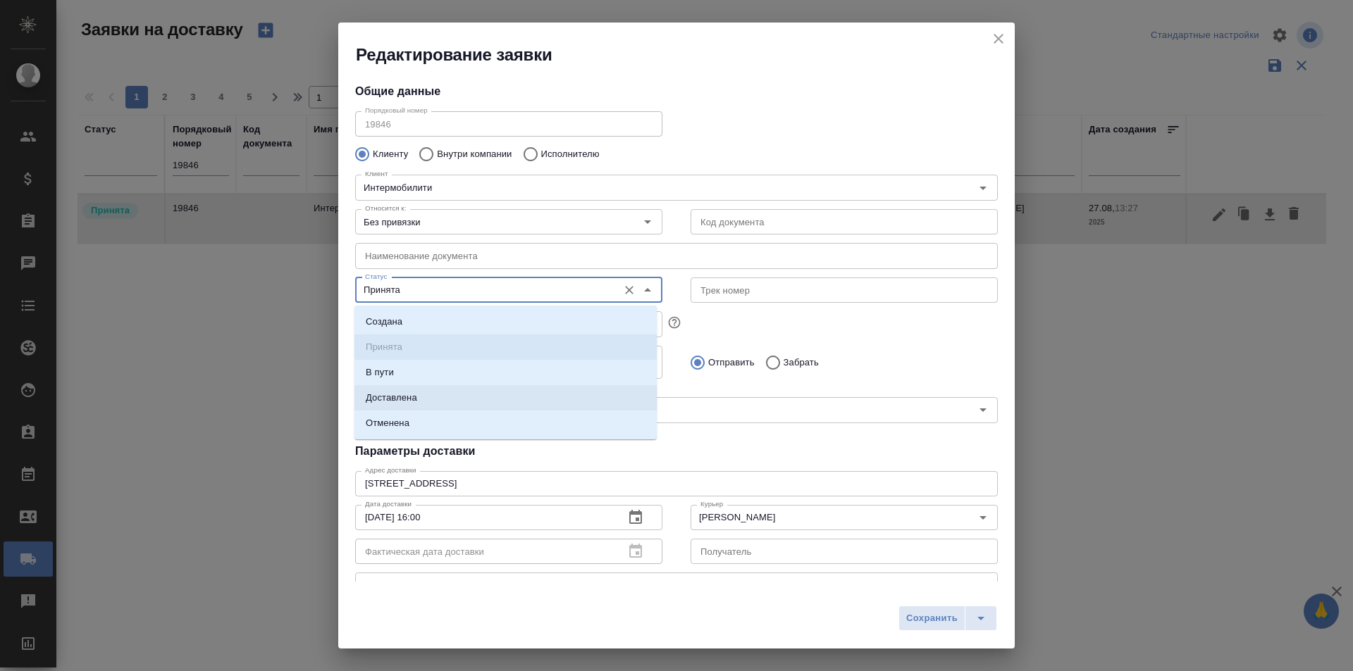
click at [456, 404] on li "Доставлена" at bounding box center [505, 397] width 302 height 25
type input "Доставлена"
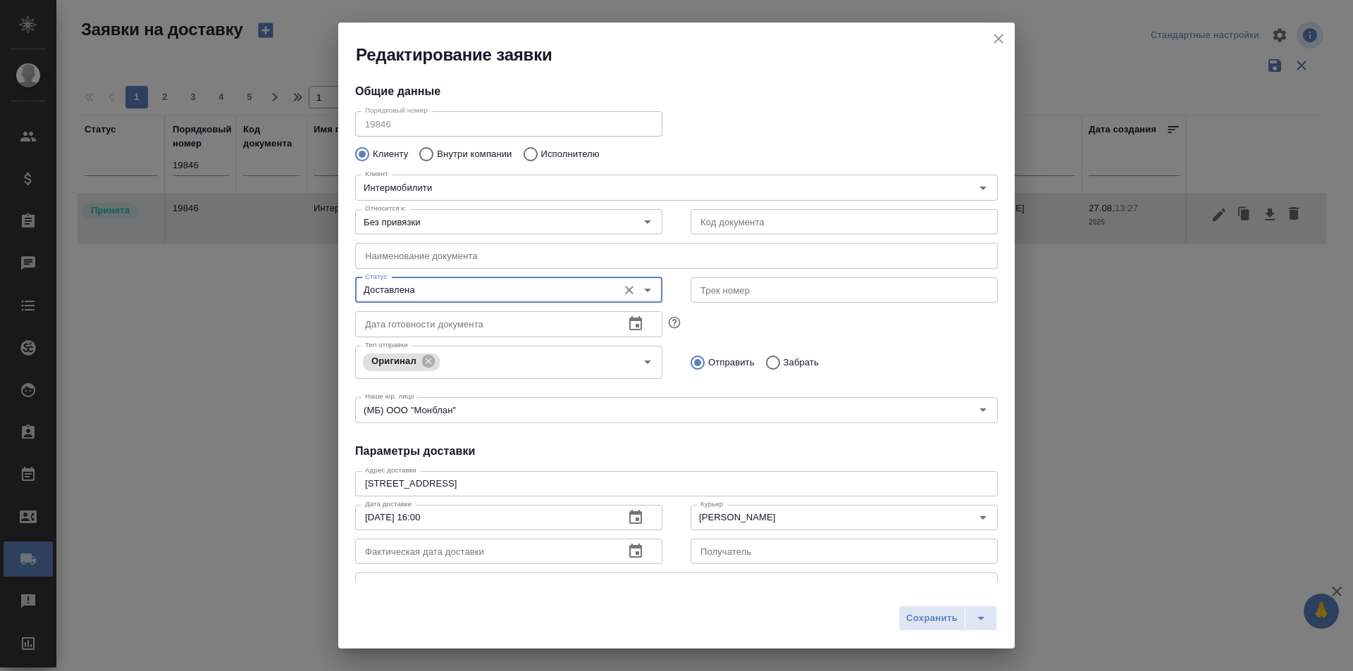
click at [635, 557] on icon "button" at bounding box center [635, 551] width 13 height 14
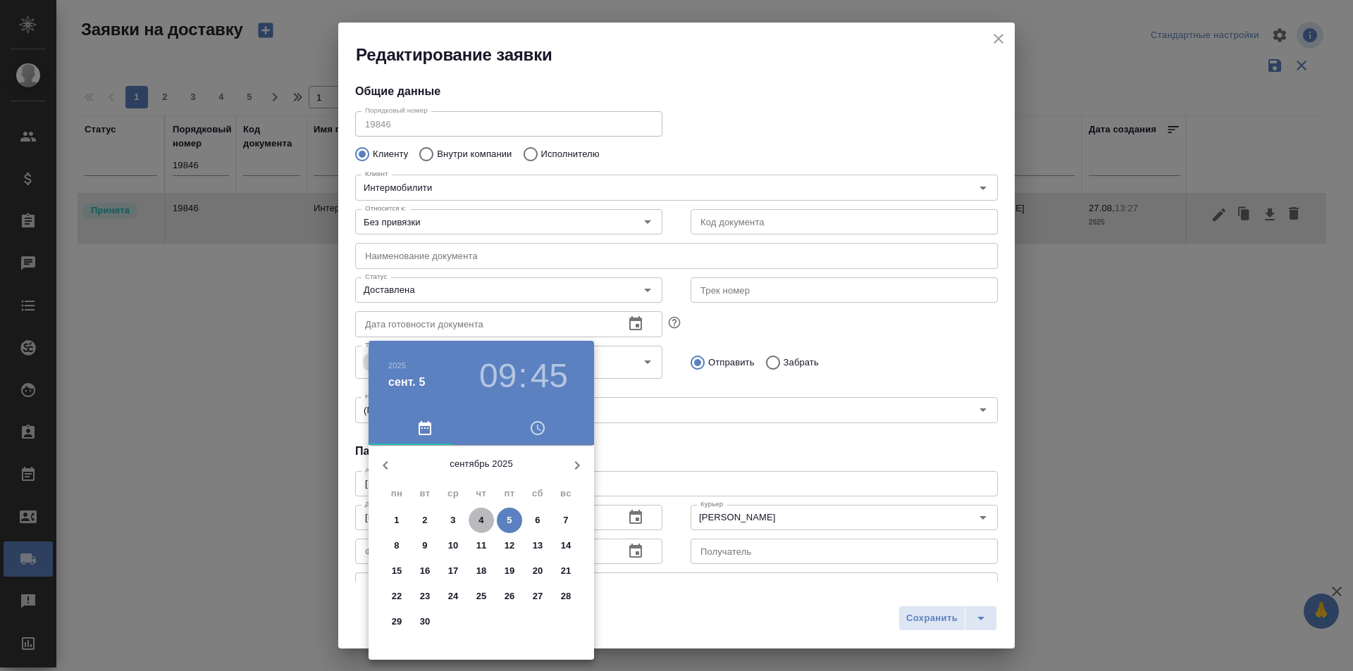
click at [484, 515] on span "4" at bounding box center [480, 521] width 25 height 14
type input "[DATE] 09:45"
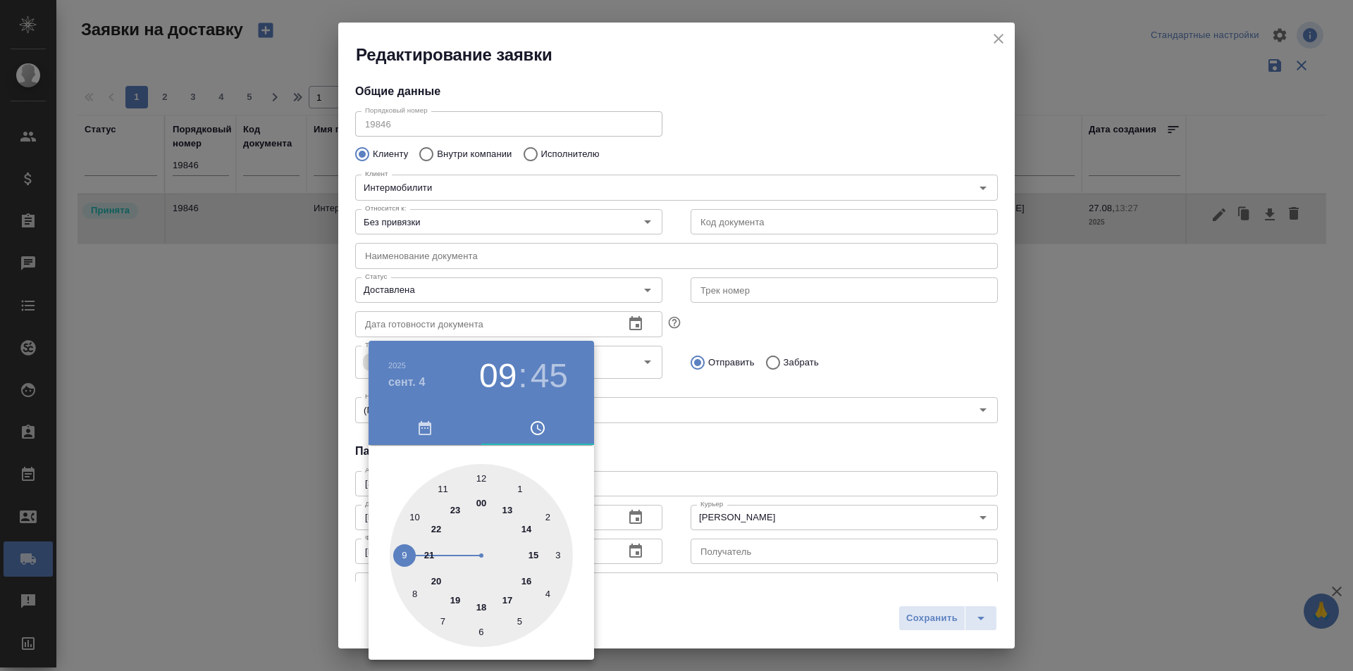
click at [943, 613] on div at bounding box center [676, 335] width 1353 height 671
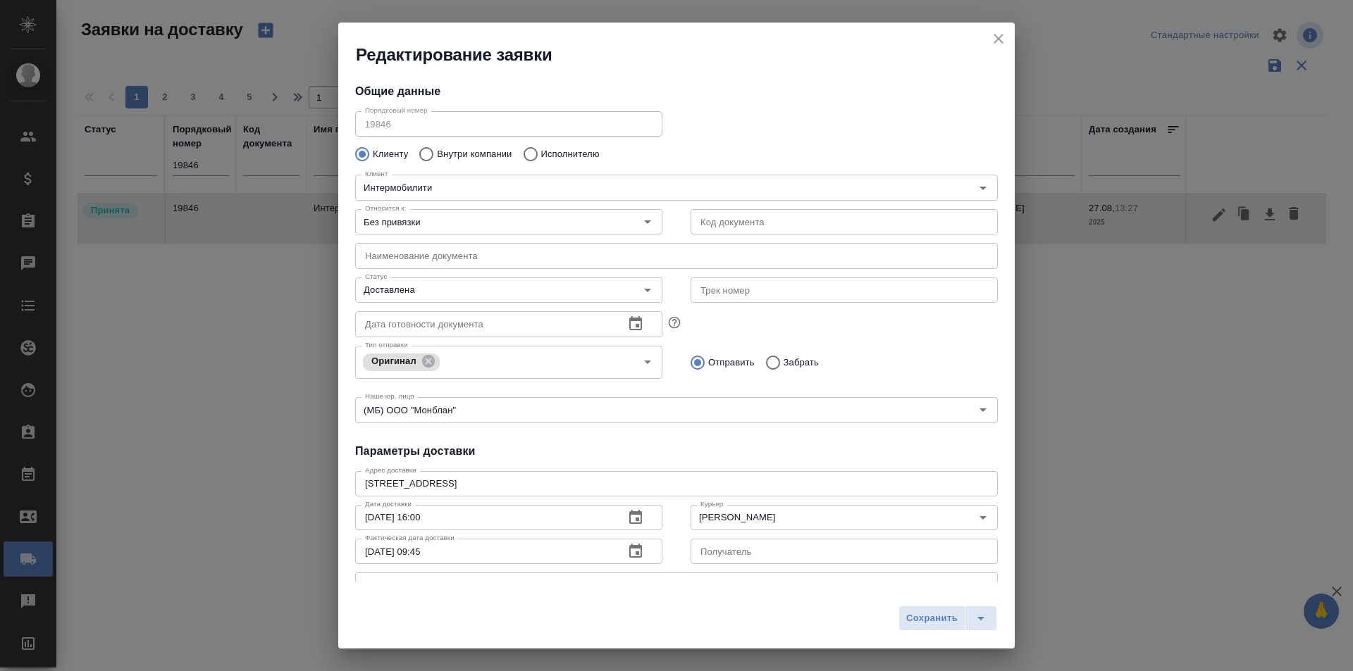
click at [937, 620] on span "Сохранить" at bounding box center [931, 619] width 51 height 16
type input "Принята"
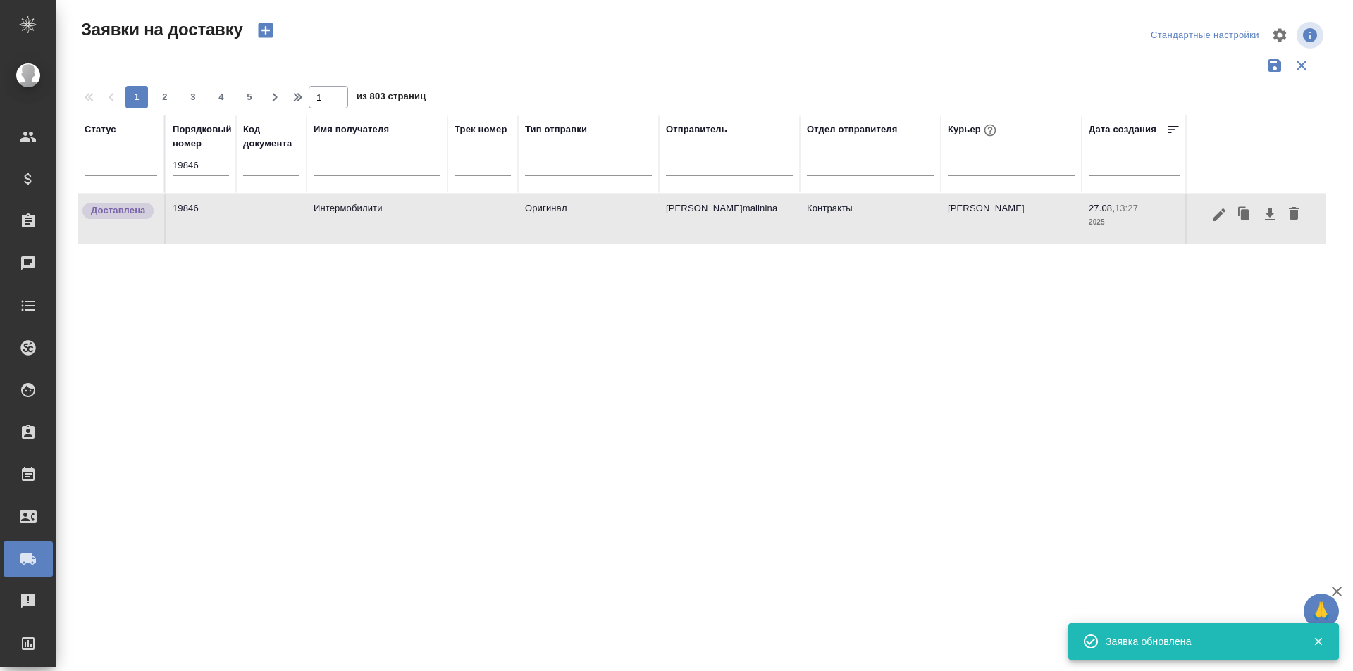
click at [200, 170] on input "19846" at bounding box center [201, 166] width 56 height 20
paste input "7"
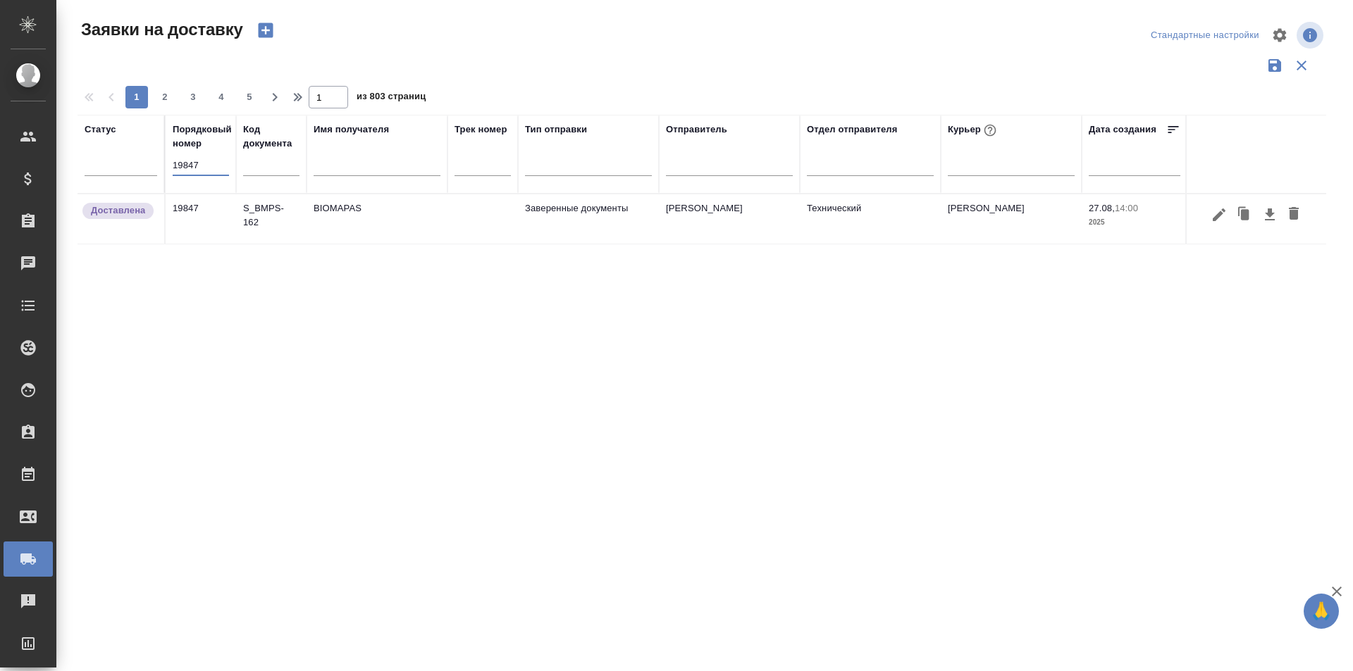
type input "19847"
